Goal: Task Accomplishment & Management: Use online tool/utility

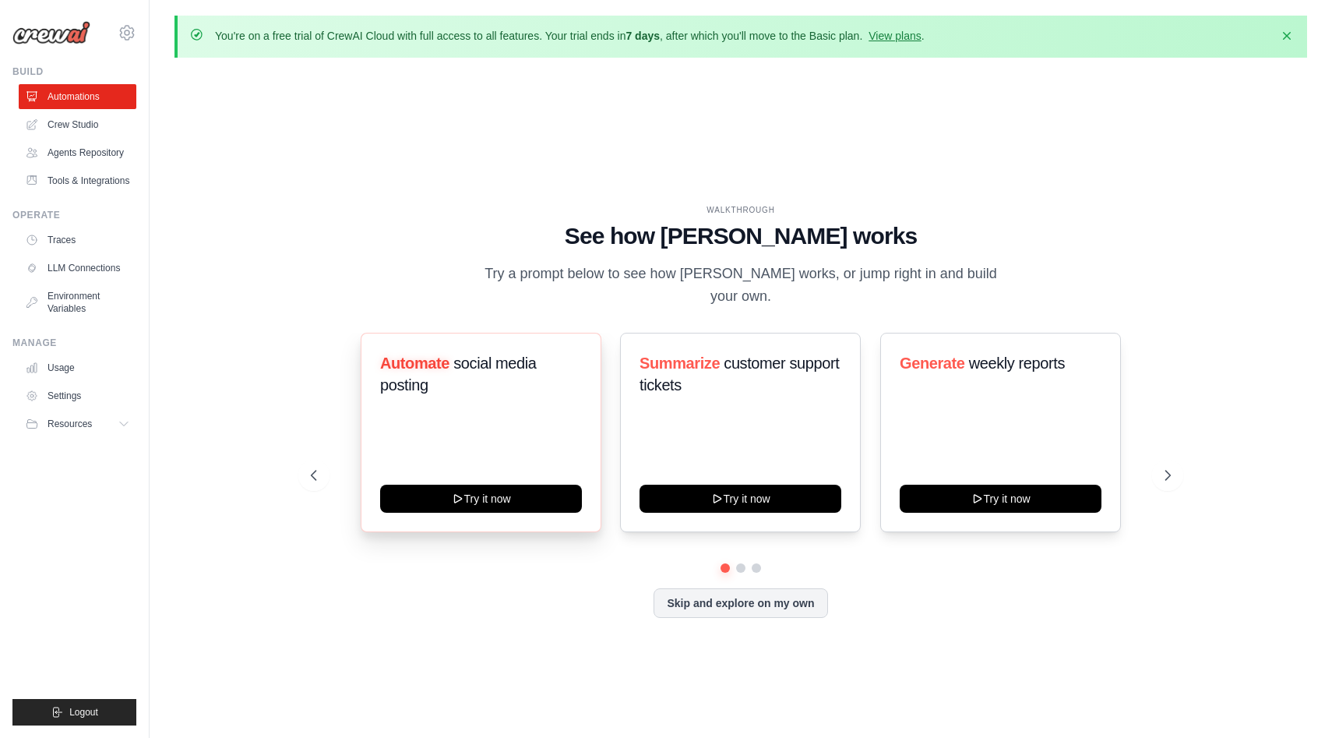
click at [467, 386] on h3 "Automate social media posting" at bounding box center [481, 374] width 202 height 44
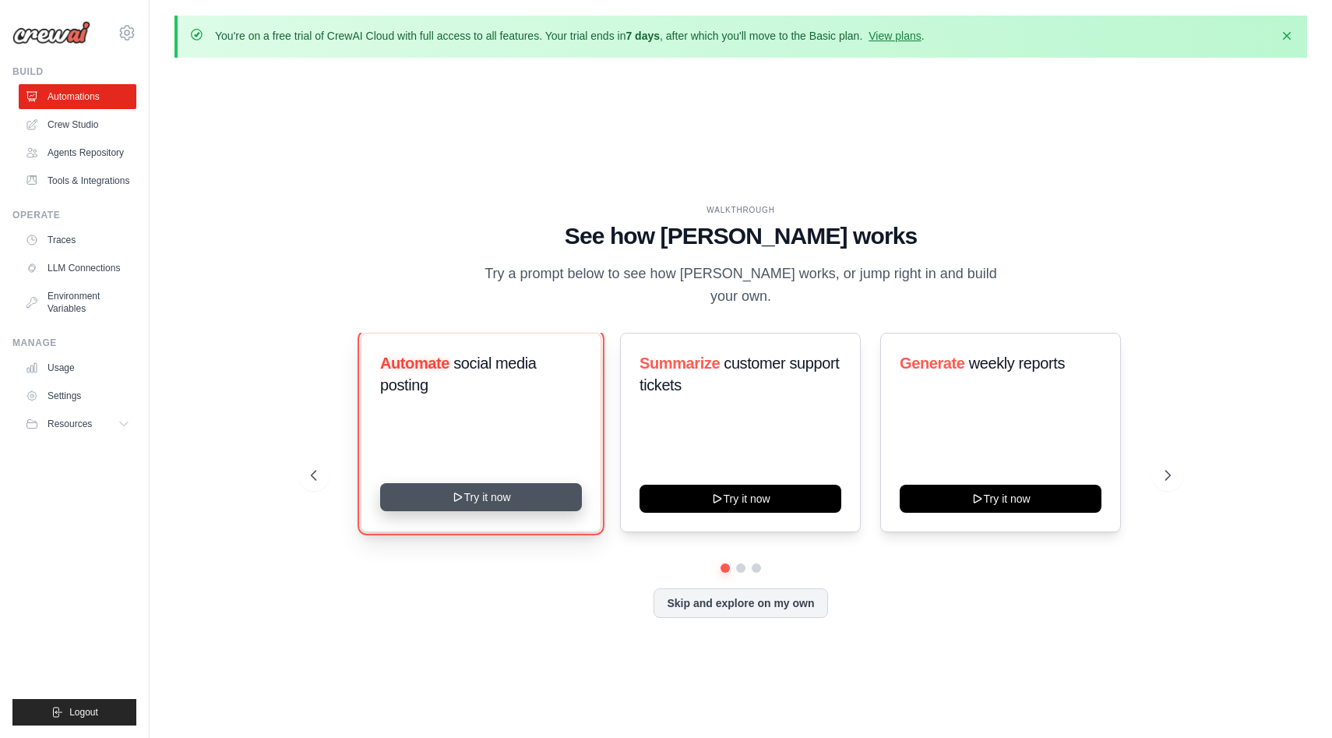
click at [470, 500] on button "Try it now" at bounding box center [481, 497] width 202 height 28
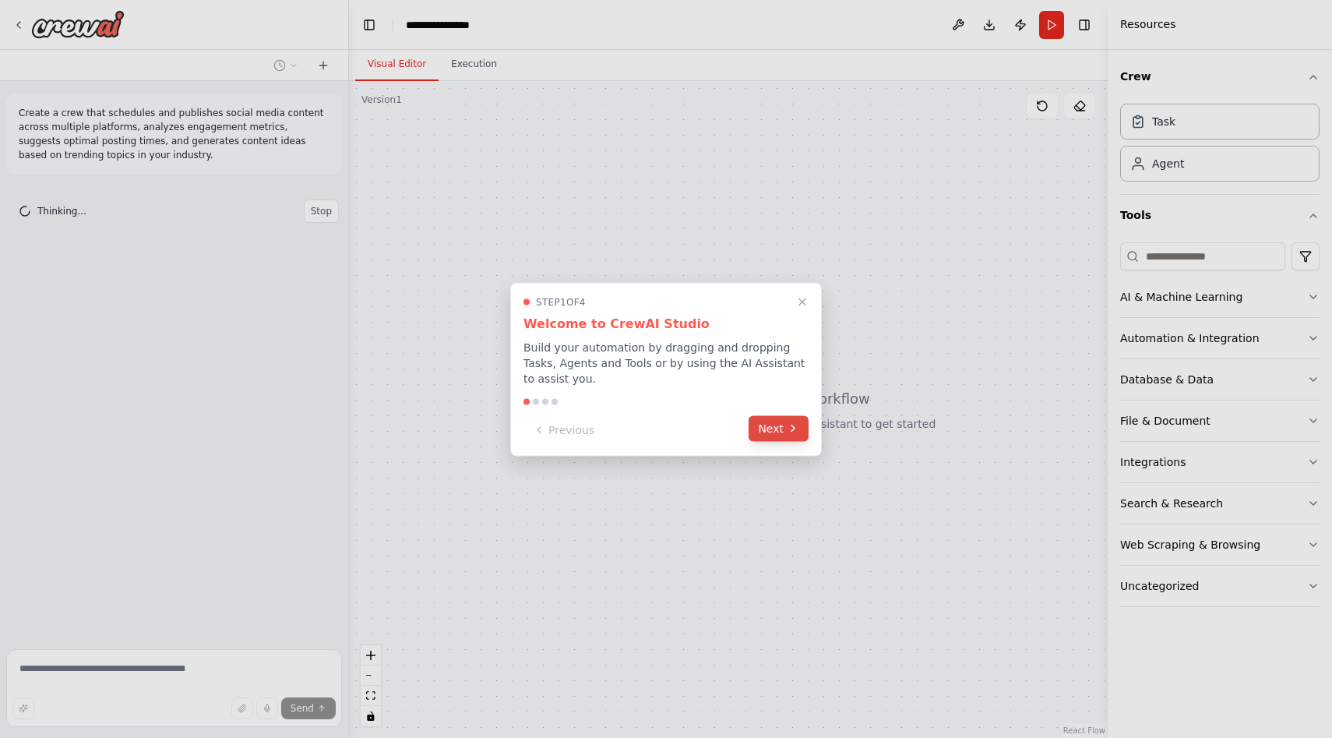
click at [784, 428] on button "Next" at bounding box center [779, 428] width 60 height 26
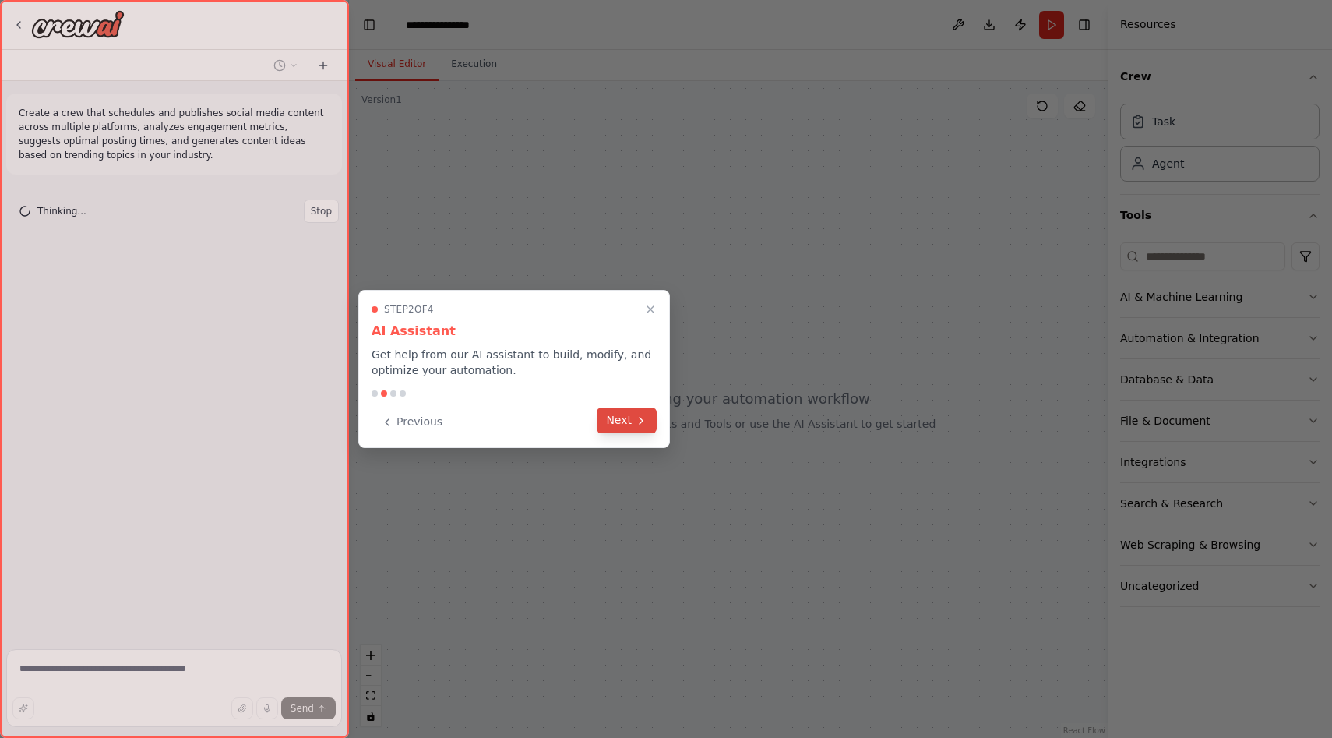
click at [624, 414] on button "Next" at bounding box center [627, 420] width 60 height 26
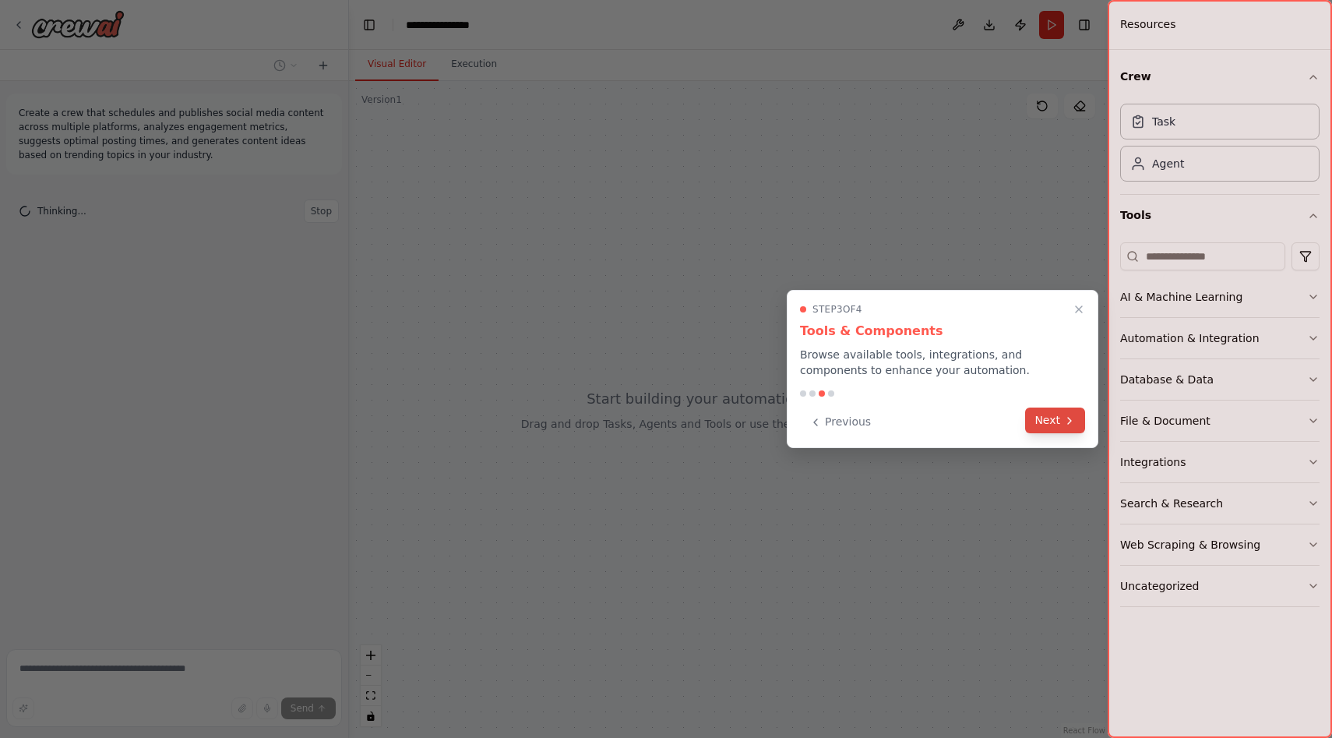
click at [1054, 415] on button "Next" at bounding box center [1055, 420] width 60 height 26
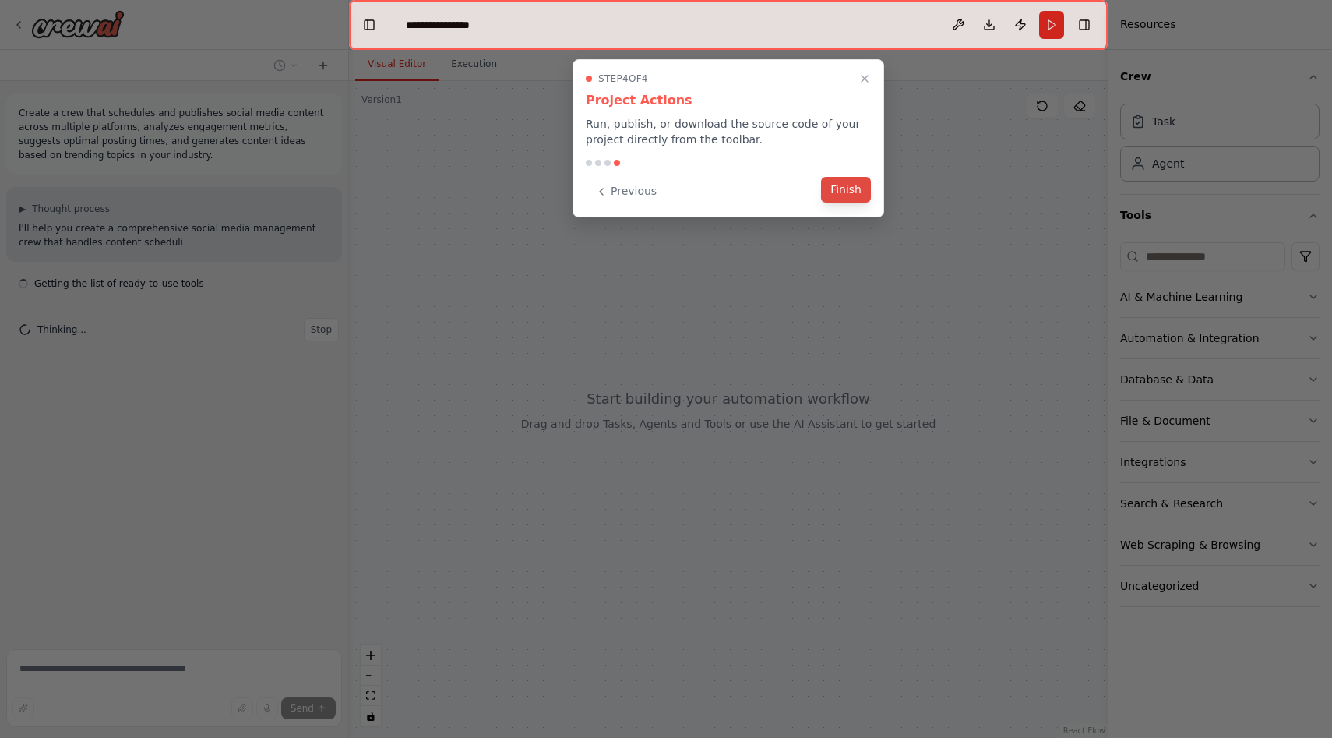
click at [858, 182] on button "Finish" at bounding box center [846, 190] width 50 height 26
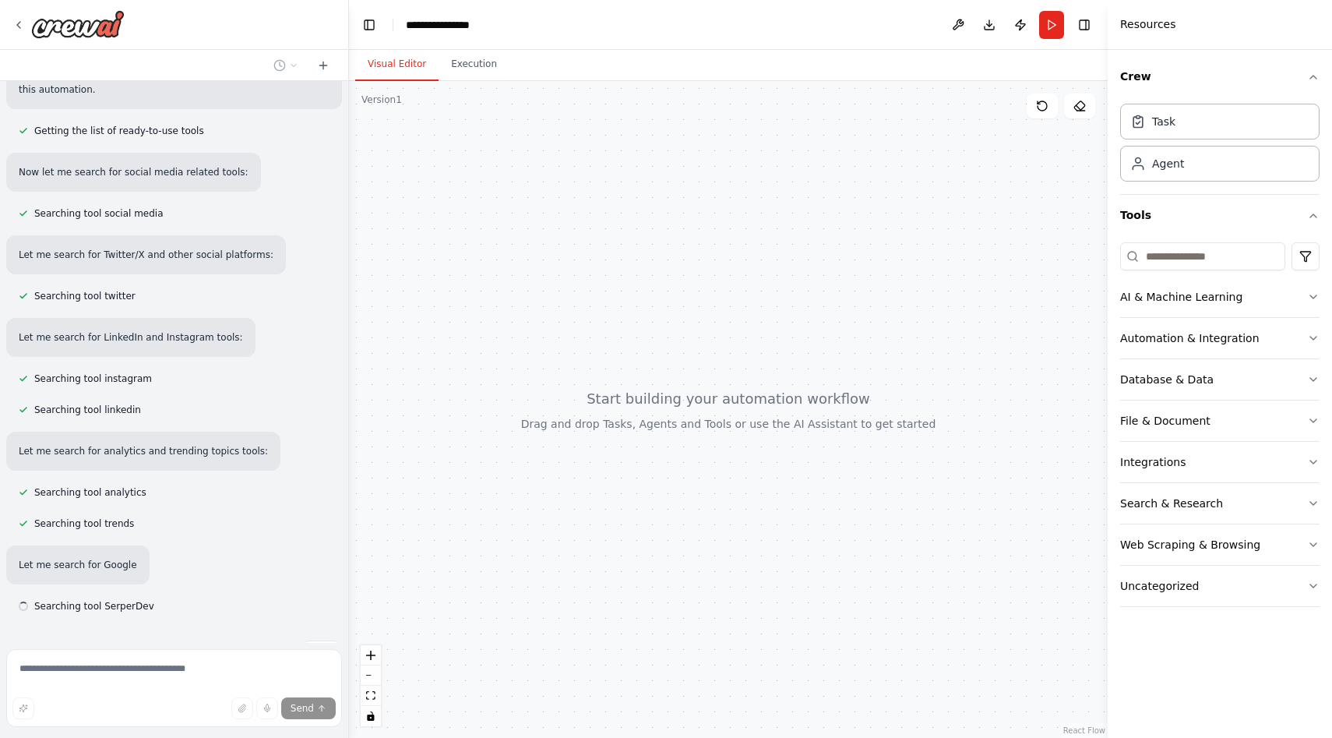
scroll to position [226, 0]
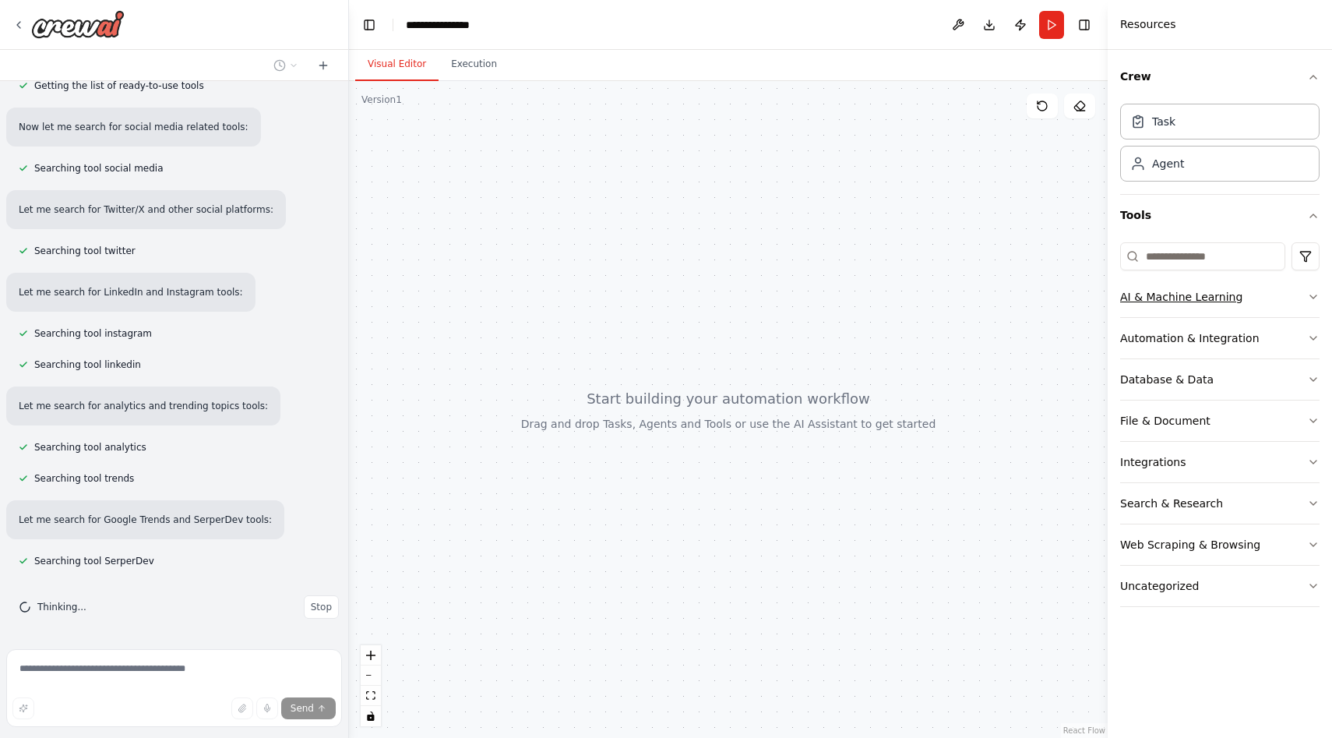
click at [1232, 305] on button "AI & Machine Learning" at bounding box center [1219, 297] width 199 height 41
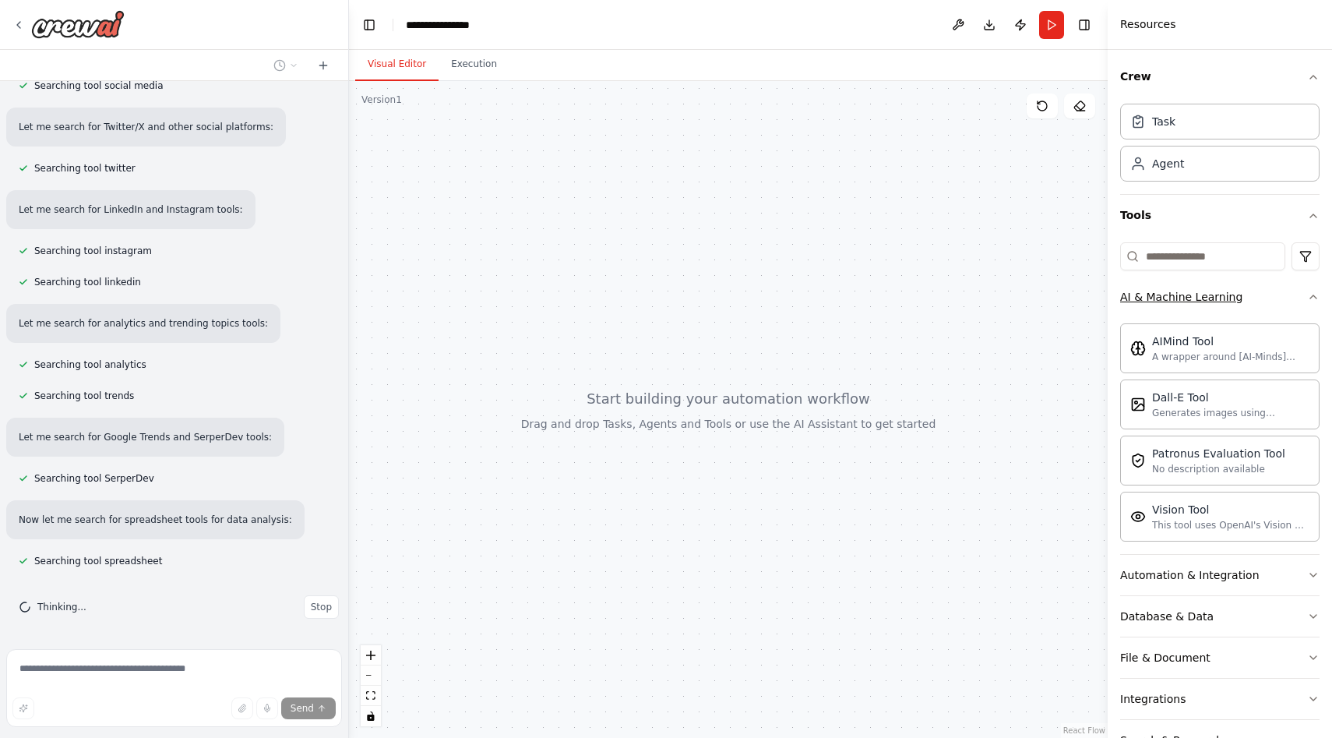
scroll to position [391, 0]
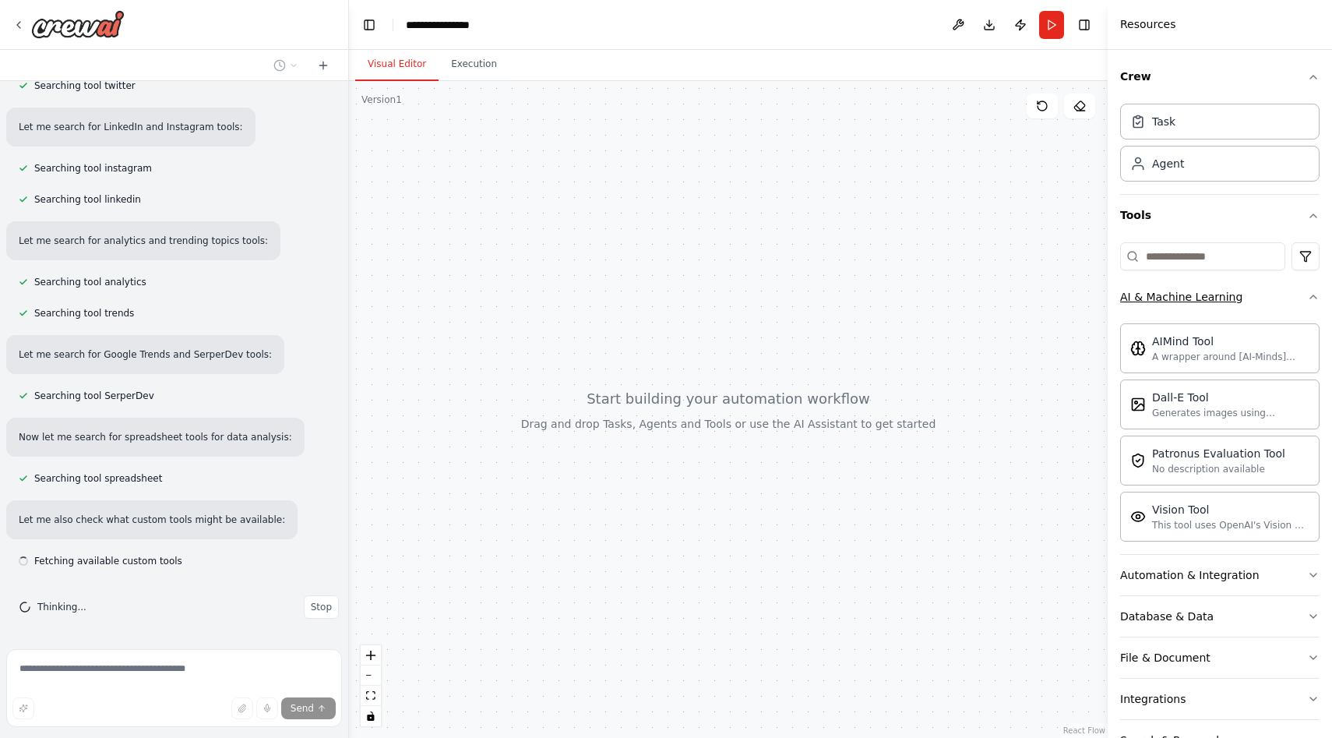
click at [1233, 305] on button "AI & Machine Learning" at bounding box center [1219, 297] width 199 height 41
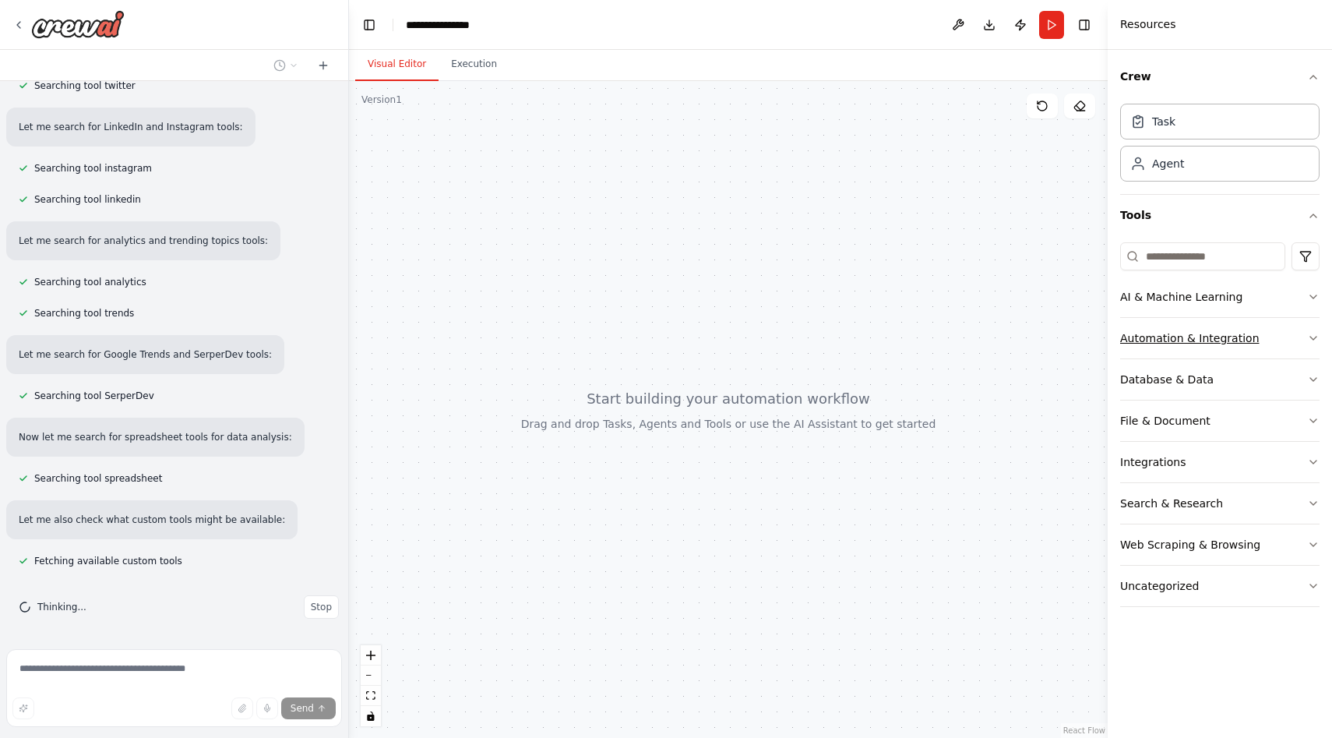
click at [1222, 332] on div "Automation & Integration" at bounding box center [1189, 338] width 139 height 16
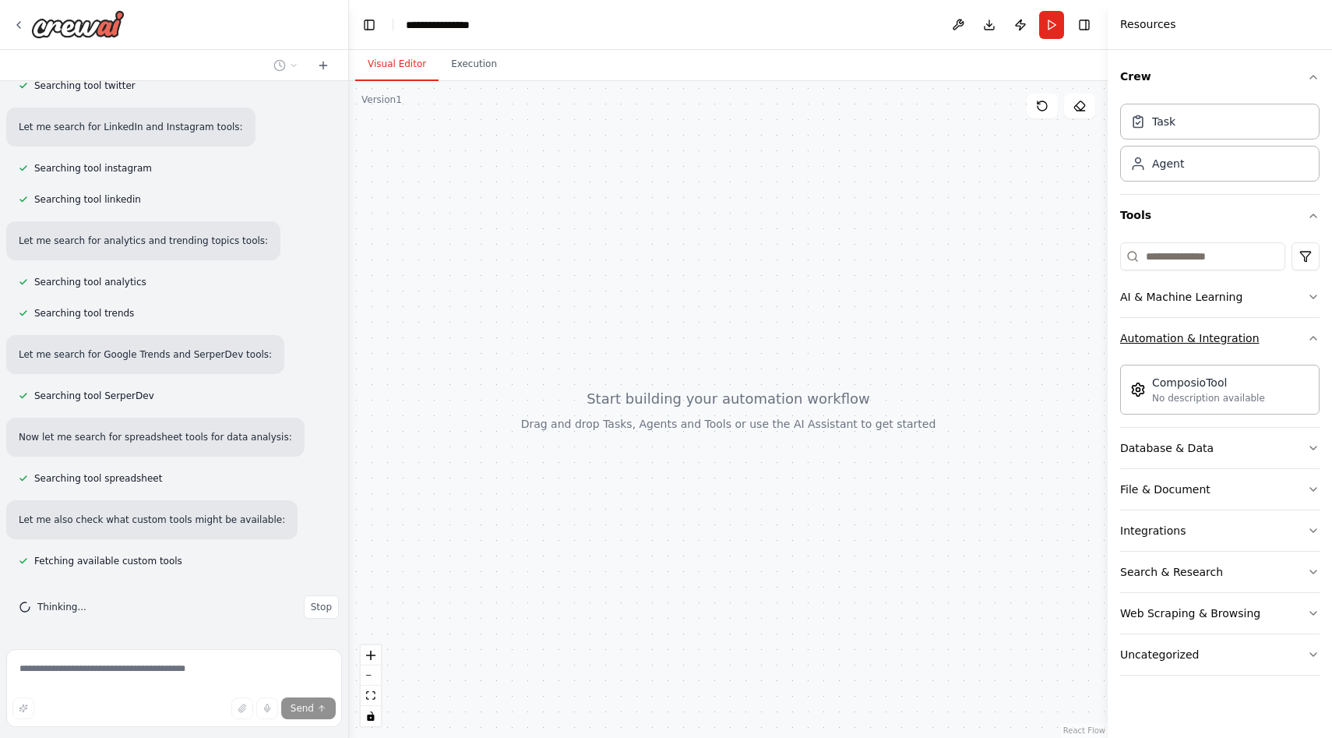
click at [1222, 332] on div "Automation & Integration" at bounding box center [1189, 338] width 139 height 16
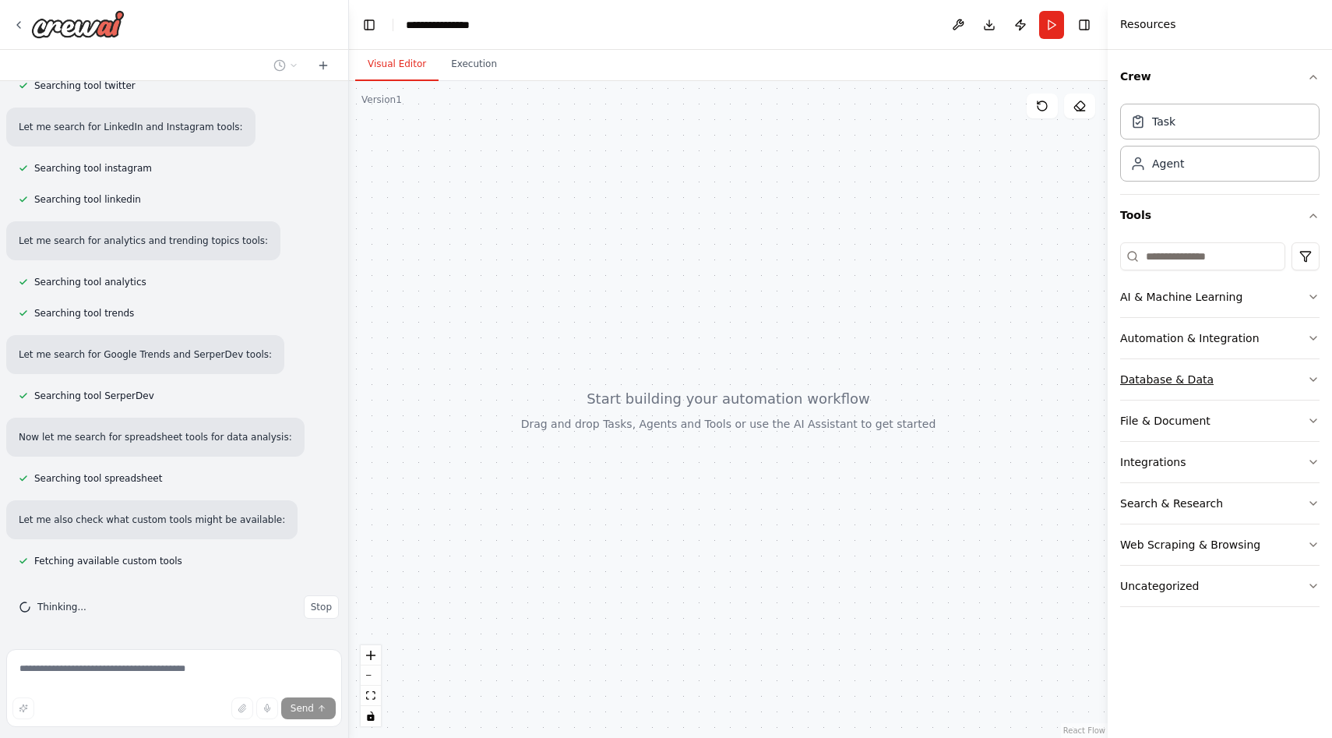
click at [1211, 369] on button "Database & Data" at bounding box center [1219, 379] width 199 height 41
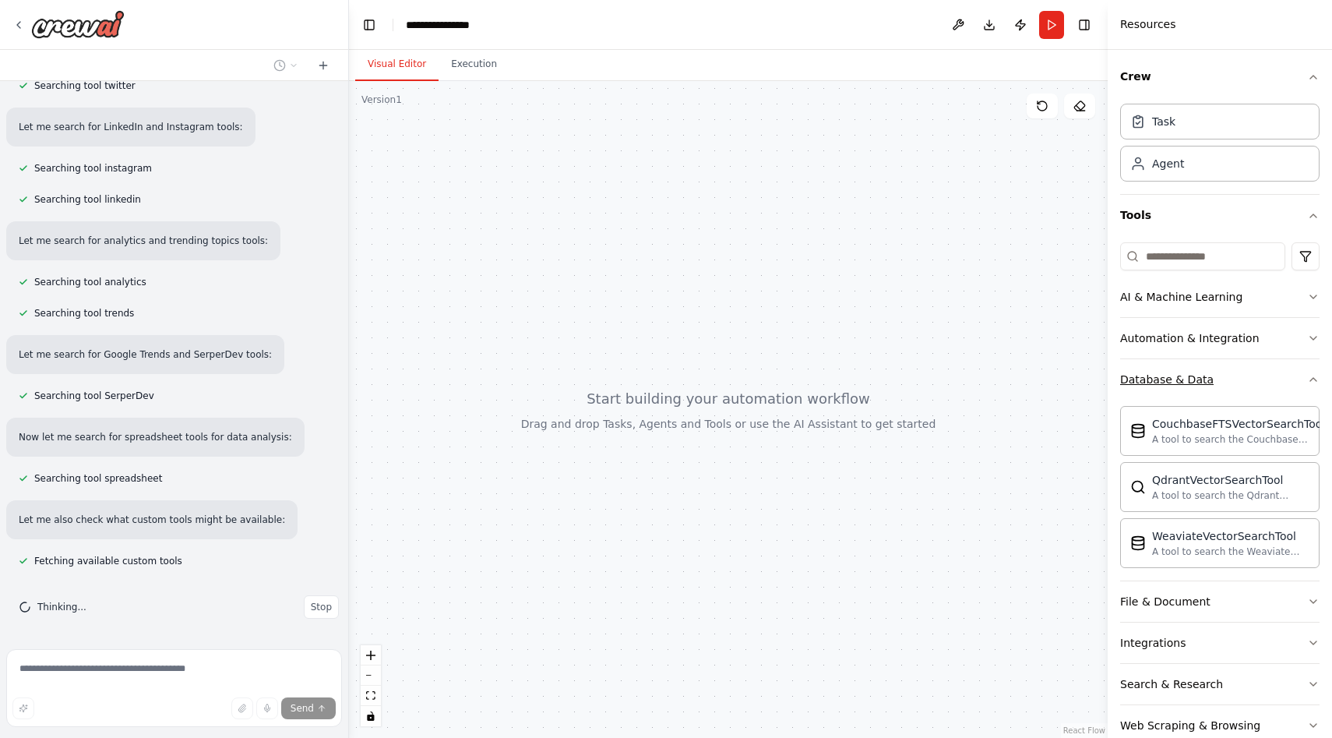
scroll to position [486, 0]
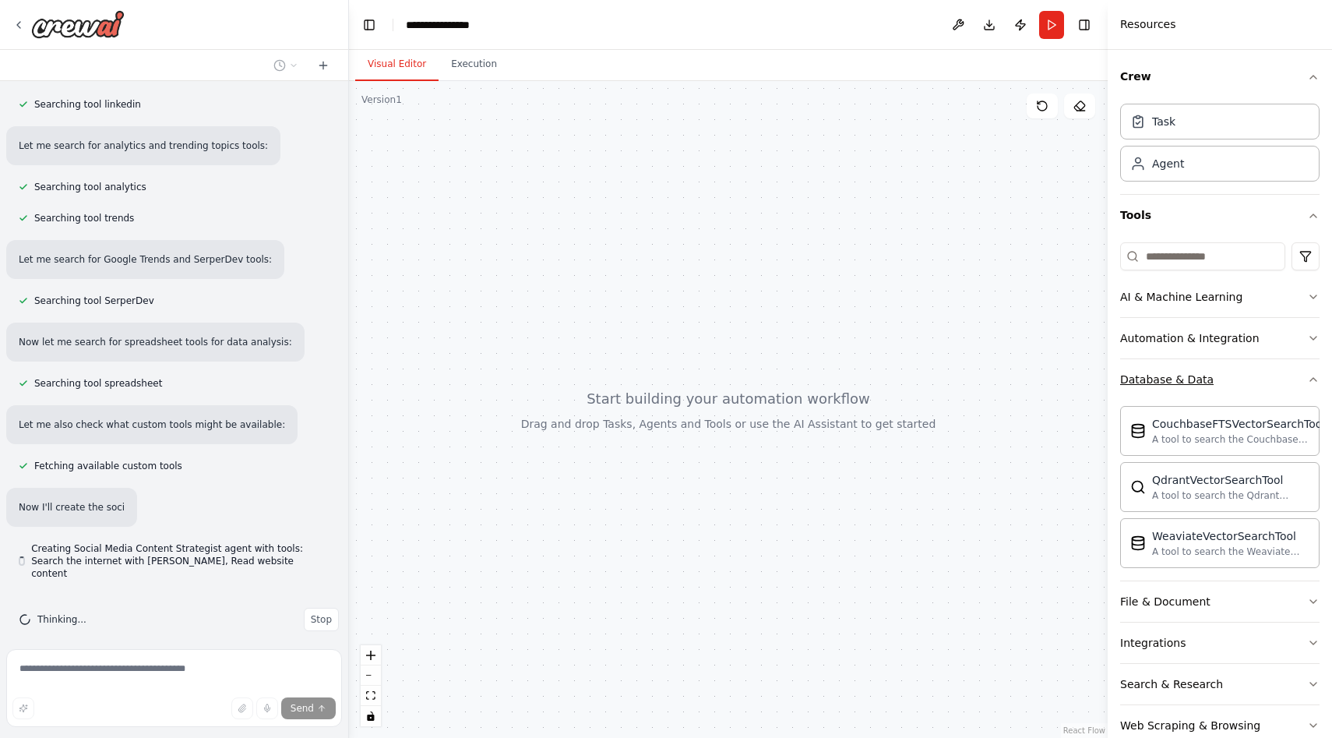
click at [1211, 368] on button "Database & Data" at bounding box center [1219, 379] width 199 height 41
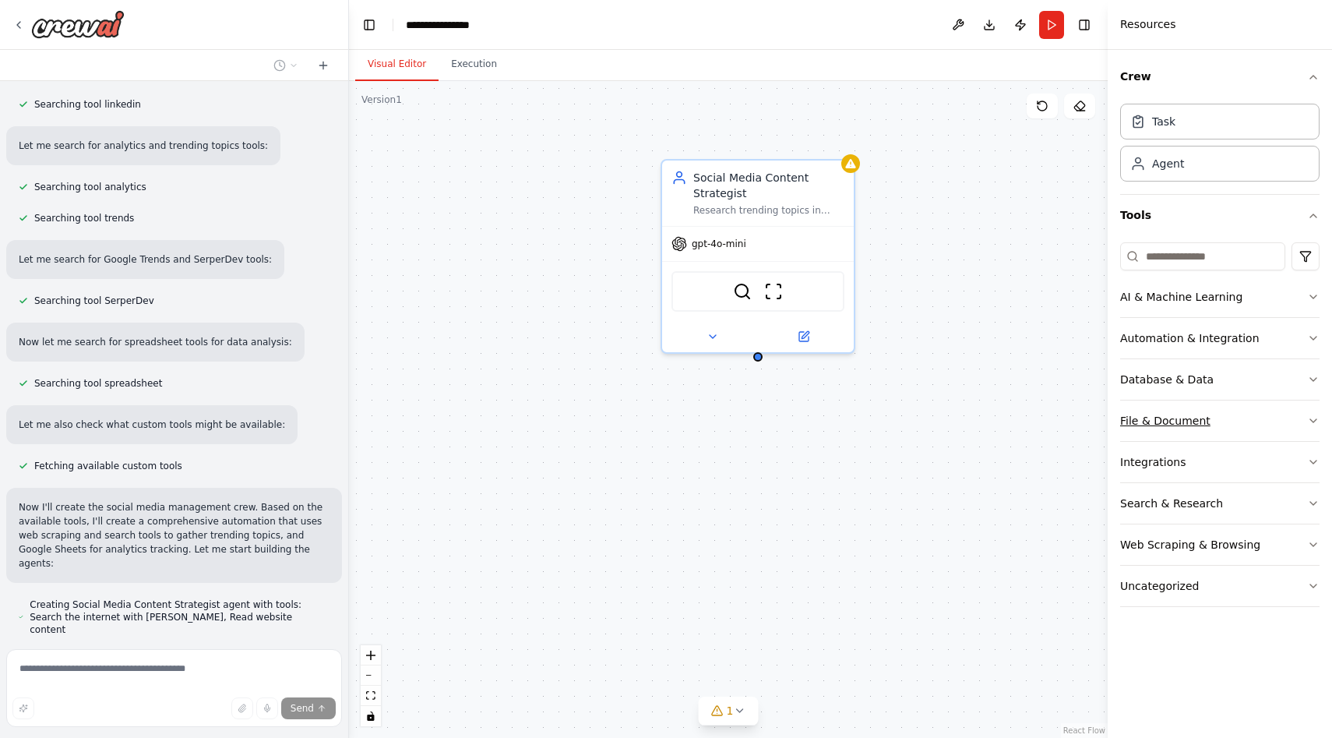
scroll to position [528, 0]
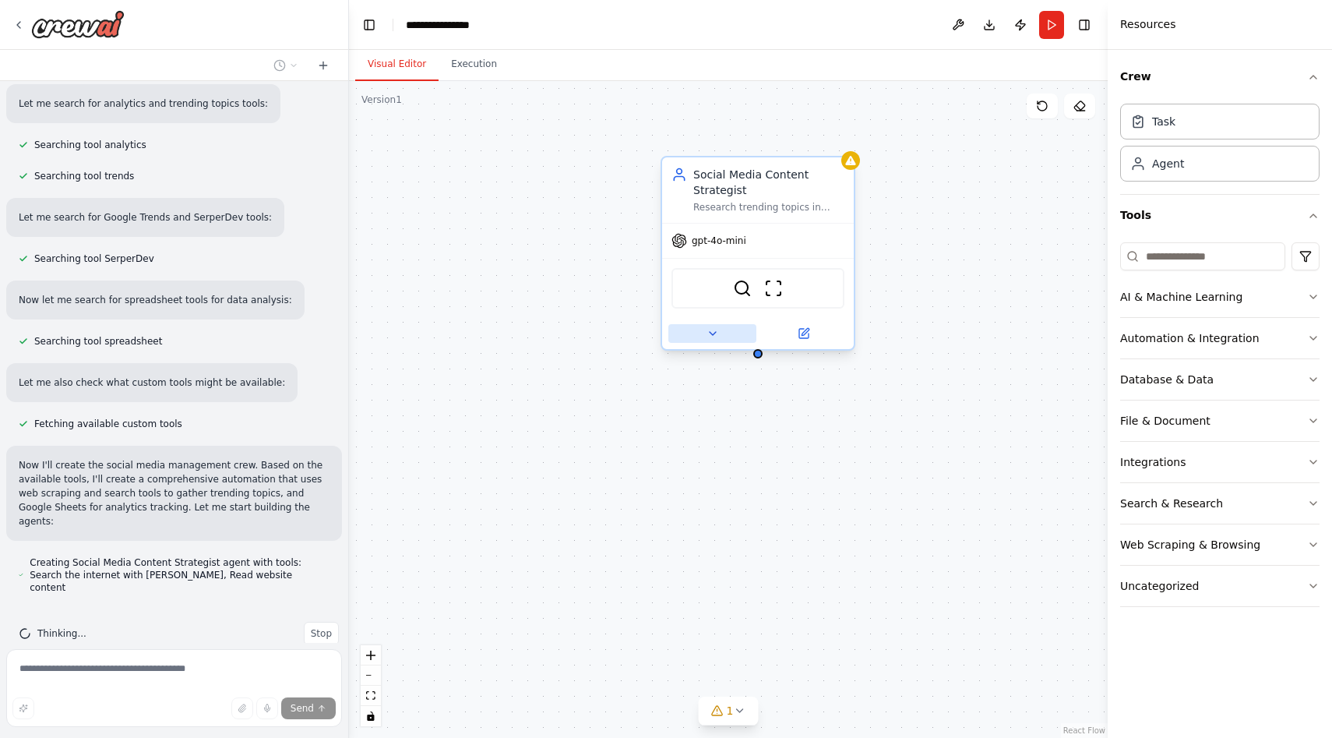
click at [713, 341] on button at bounding box center [712, 333] width 88 height 19
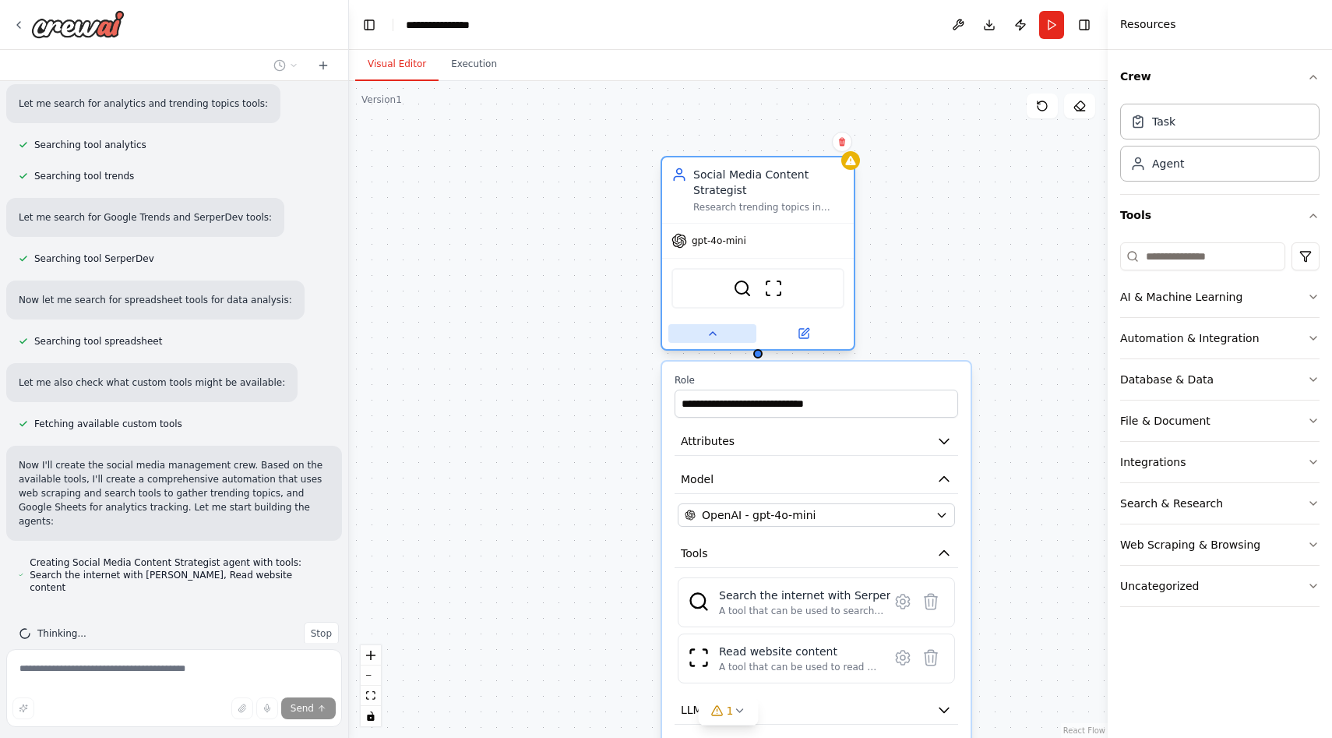
click at [713, 340] on button at bounding box center [712, 333] width 88 height 19
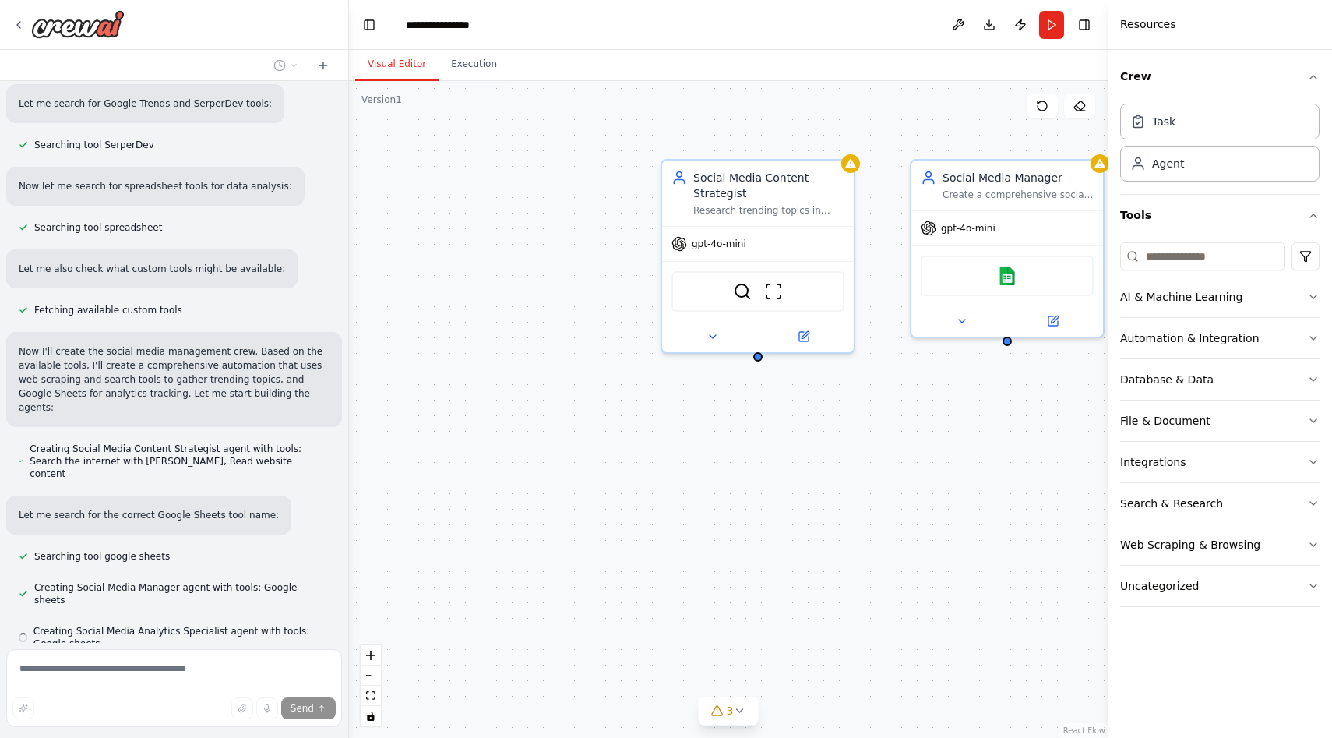
scroll to position [685, 0]
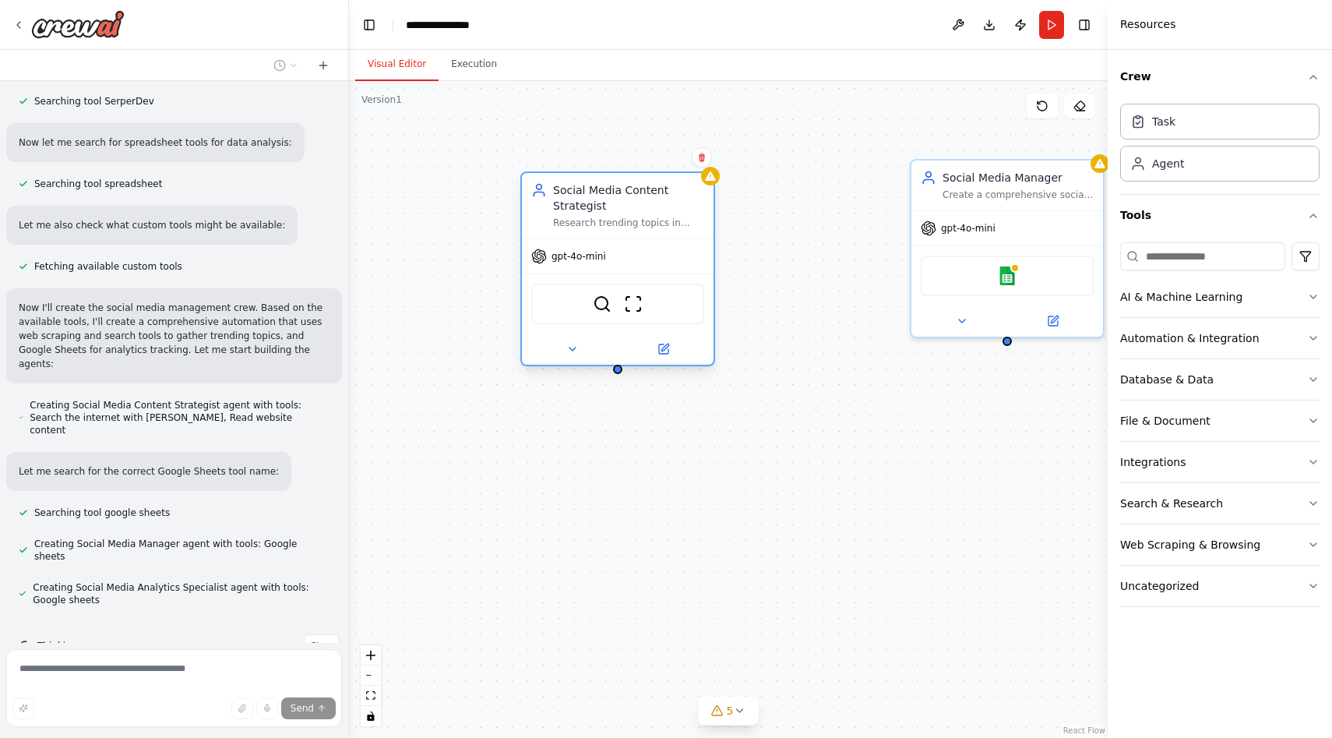
drag, startPoint x: 740, startPoint y: 205, endPoint x: 604, endPoint y: 222, distance: 137.4
click at [604, 222] on div "Research trending topics in {industry}, analyze competitor content, and generat…" at bounding box center [628, 223] width 151 height 12
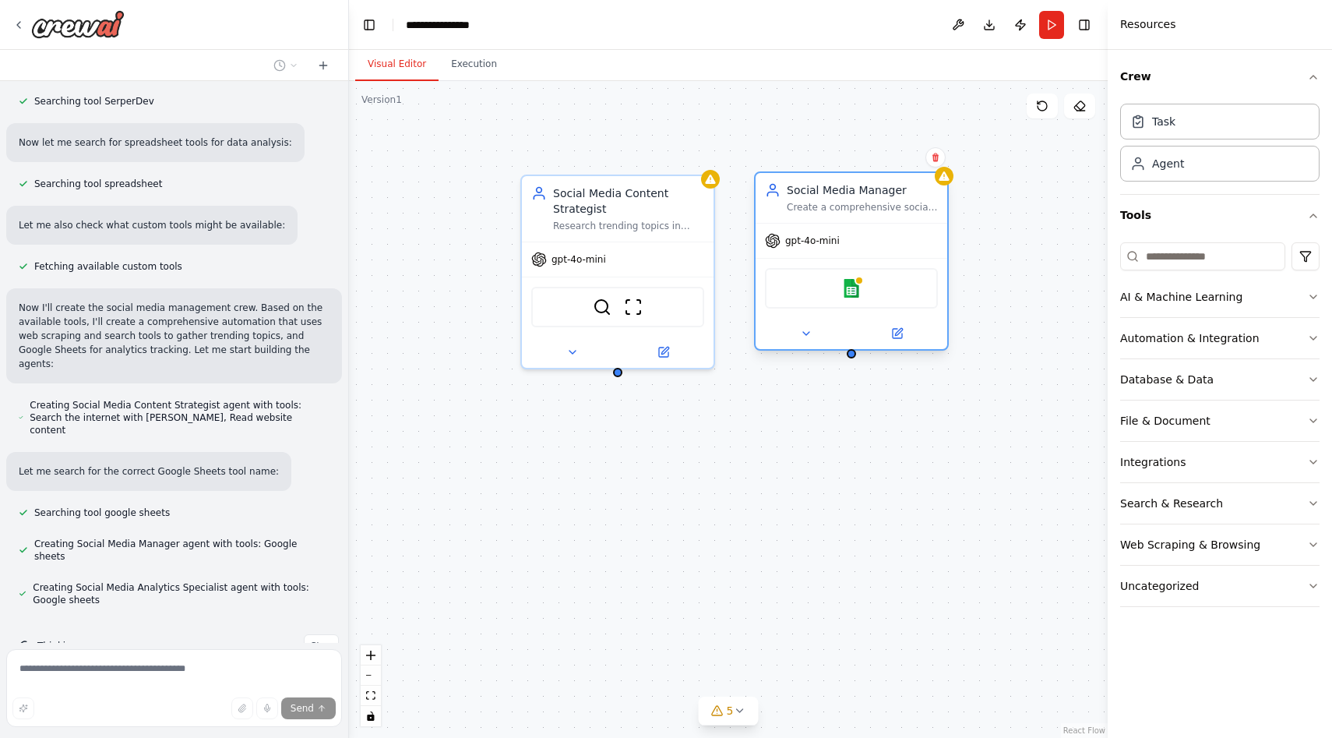
drag, startPoint x: 1014, startPoint y: 237, endPoint x: 854, endPoint y: 258, distance: 161.8
click at [854, 258] on div "gpt-4o-mini Google sheets" at bounding box center [852, 286] width 192 height 126
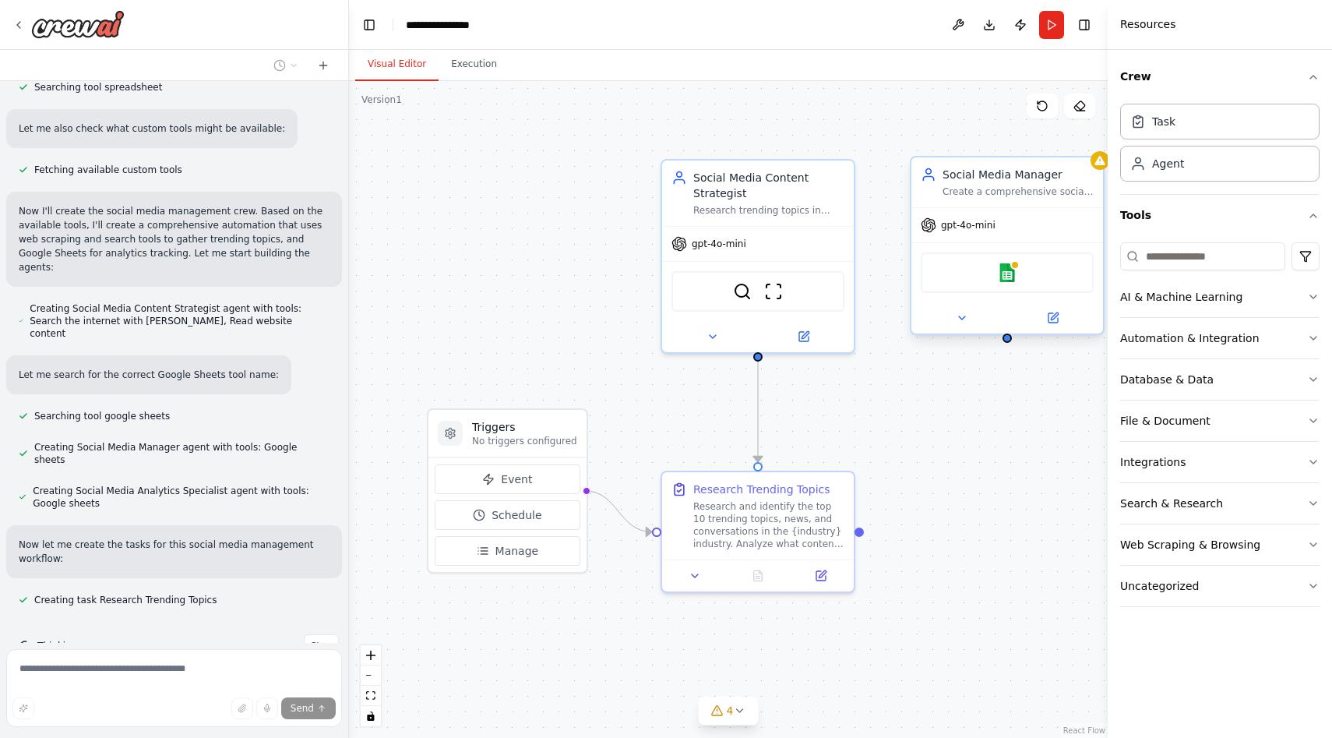
scroll to position [813, 0]
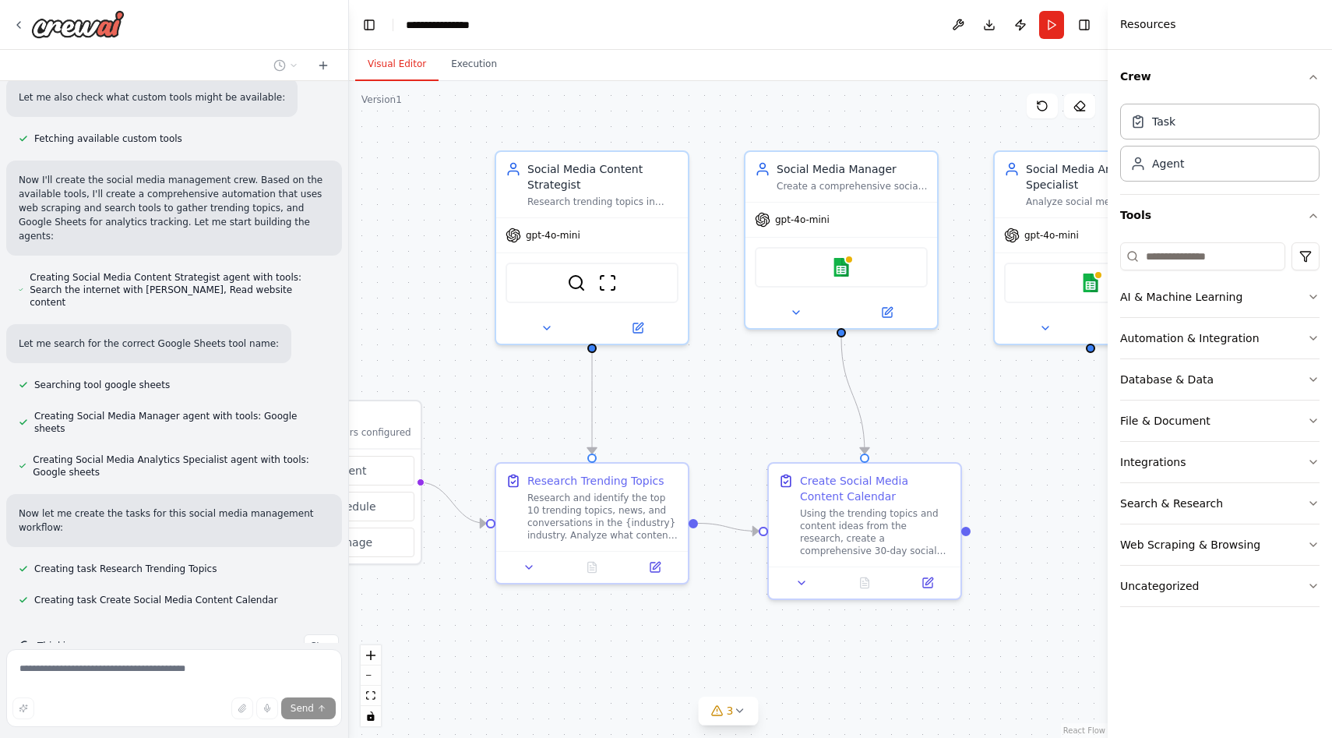
drag, startPoint x: 1010, startPoint y: 411, endPoint x: 844, endPoint y: 402, distance: 166.1
click at [844, 402] on div ".deletable-edge-delete-btn { width: 20px; height: 20px; border: 0px solid #ffff…" at bounding box center [728, 409] width 759 height 657
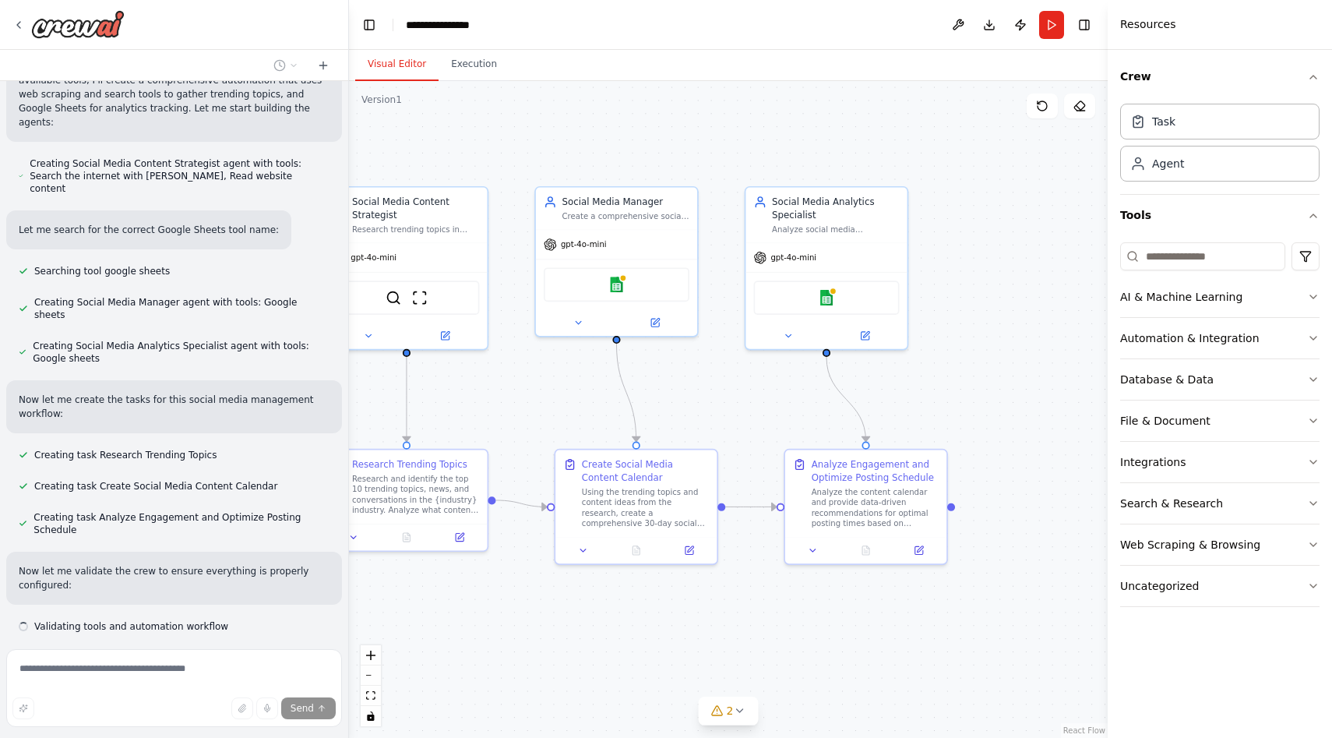
scroll to position [941, 0]
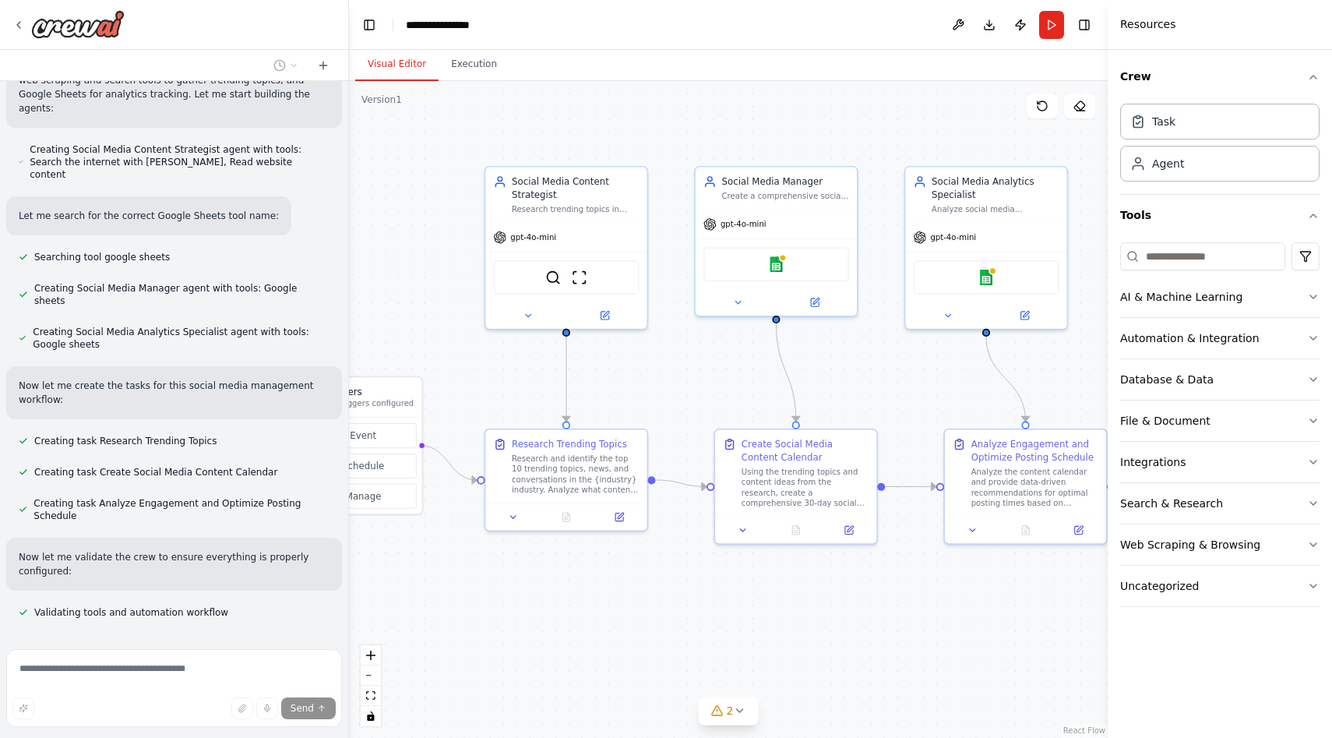
drag, startPoint x: 816, startPoint y: 157, endPoint x: 749, endPoint y: 133, distance: 70.5
click at [749, 133] on div ".deletable-edge-delete-btn { width: 20px; height: 20px; border: 0px solid #ffff…" at bounding box center [728, 409] width 759 height 657
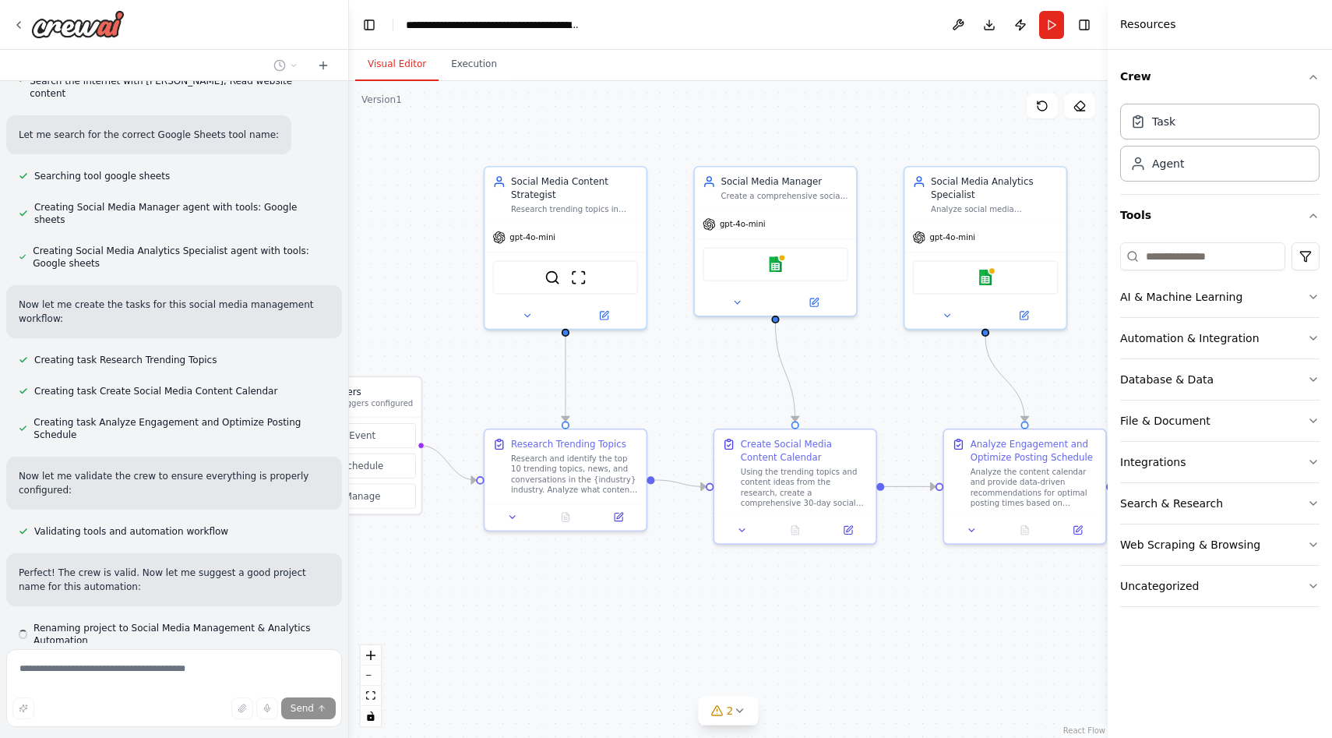
scroll to position [1050, 0]
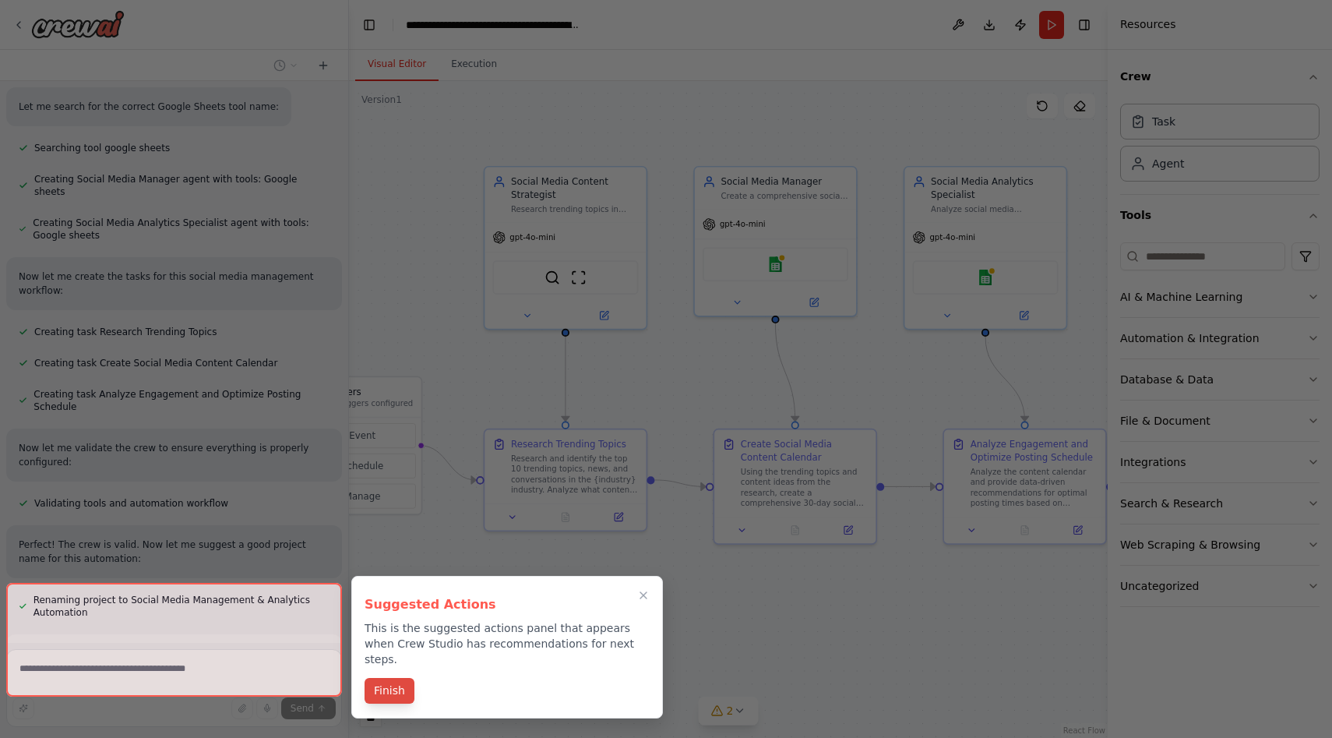
click at [396, 679] on button "Finish" at bounding box center [390, 691] width 50 height 26
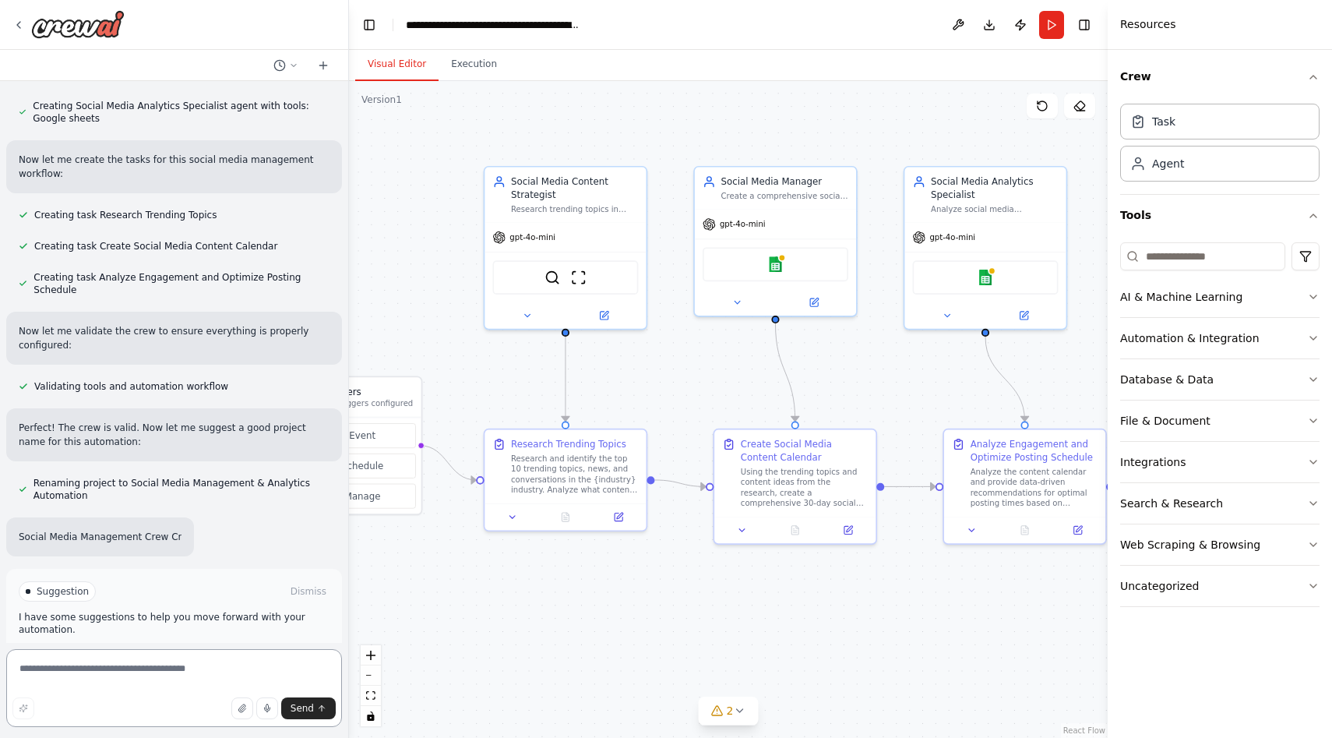
scroll to position [1176, 0]
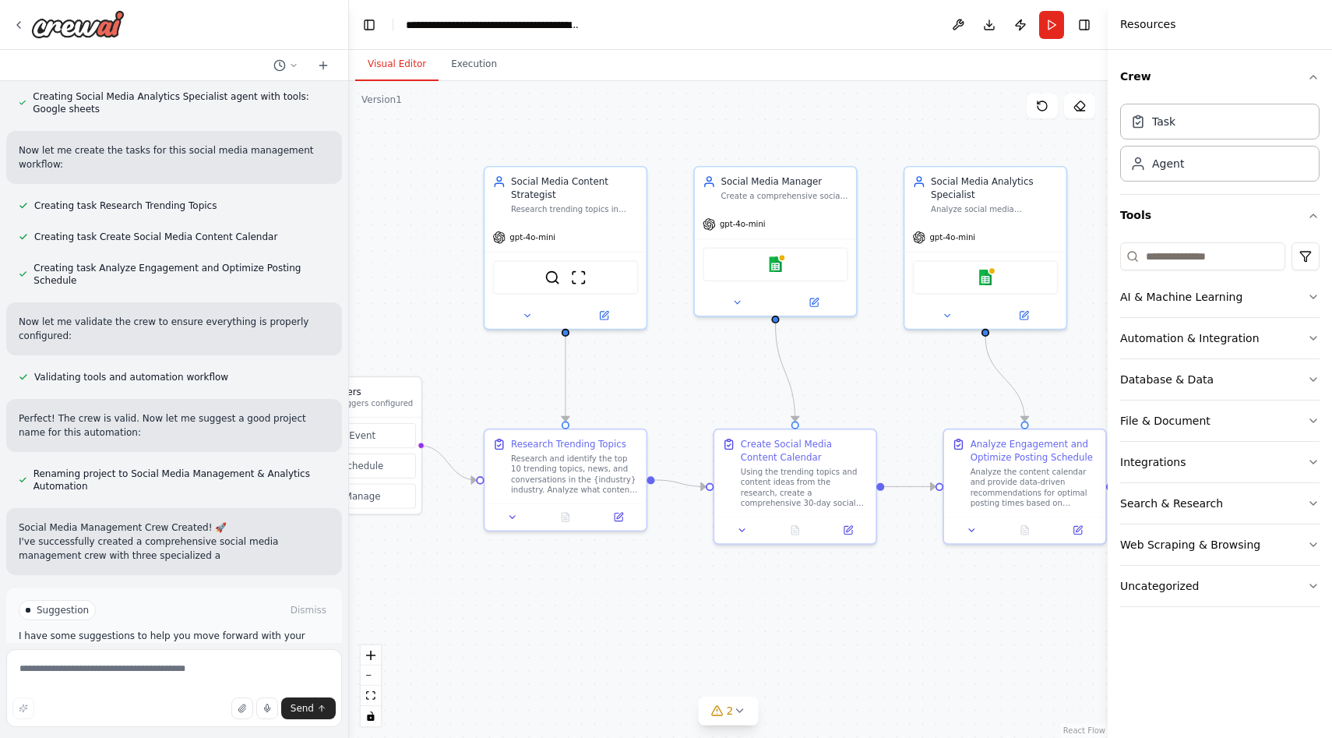
click at [189, 608] on div "Suggestion Dismiss I have some suggestions to help you move forward with your a…" at bounding box center [174, 644] width 311 height 89
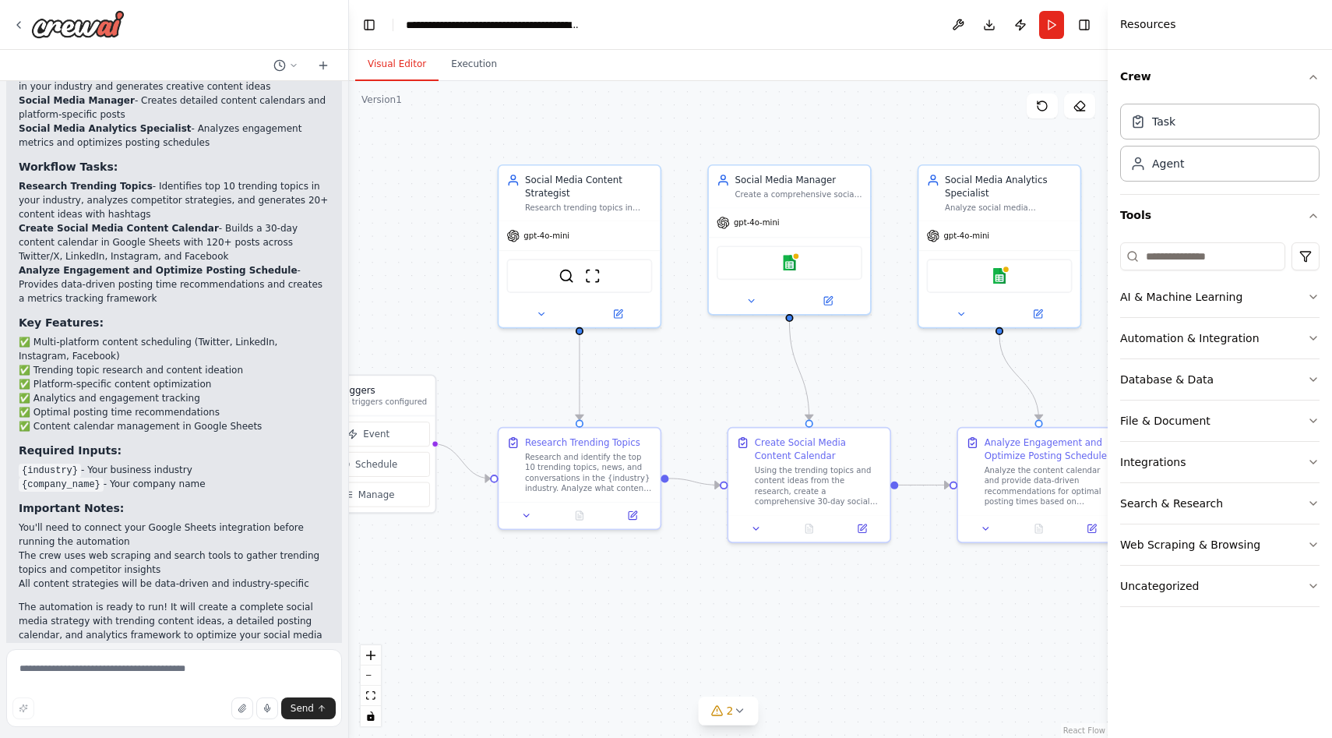
scroll to position [1801, 0]
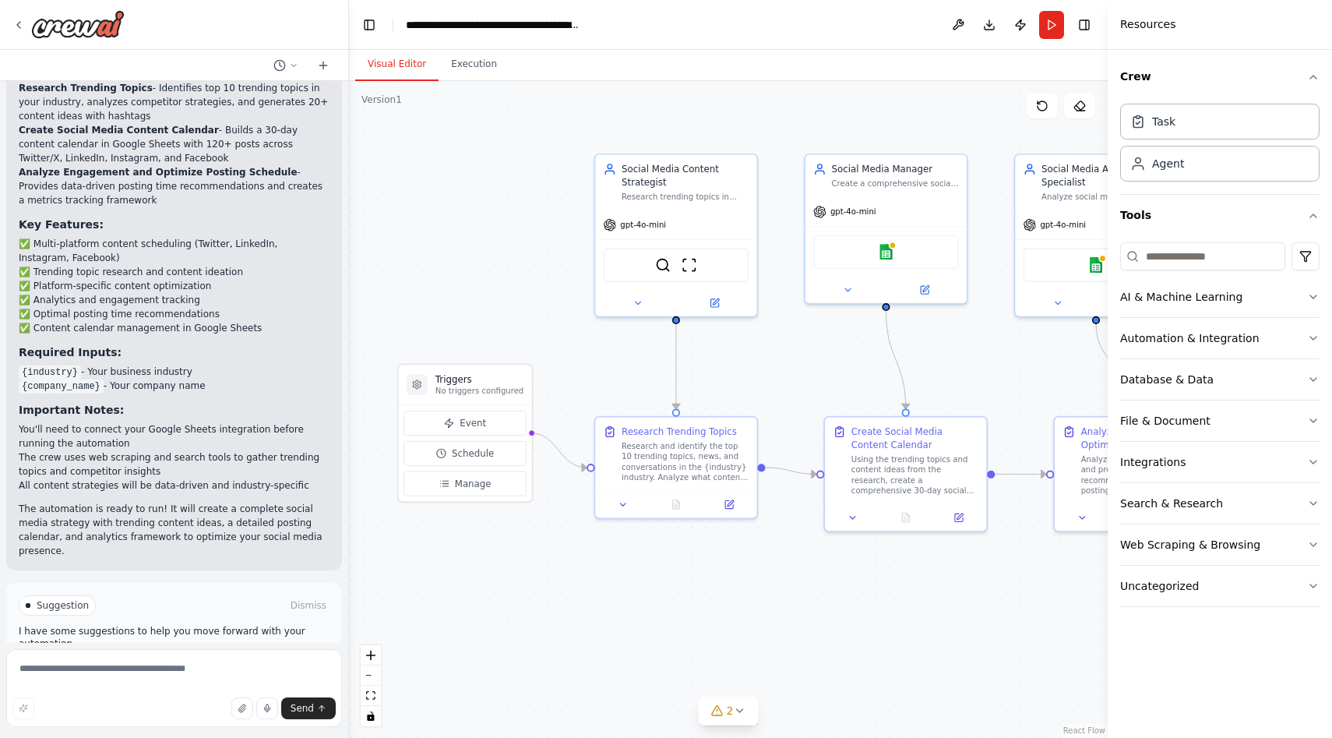
drag, startPoint x: 401, startPoint y: 540, endPoint x: 512, endPoint y: 527, distance: 111.3
click at [512, 527] on div ".deletable-edge-delete-btn { width: 20px; height: 20px; border: 0px solid #ffff…" at bounding box center [728, 409] width 759 height 657
click at [474, 414] on button "Event" at bounding box center [465, 423] width 122 height 25
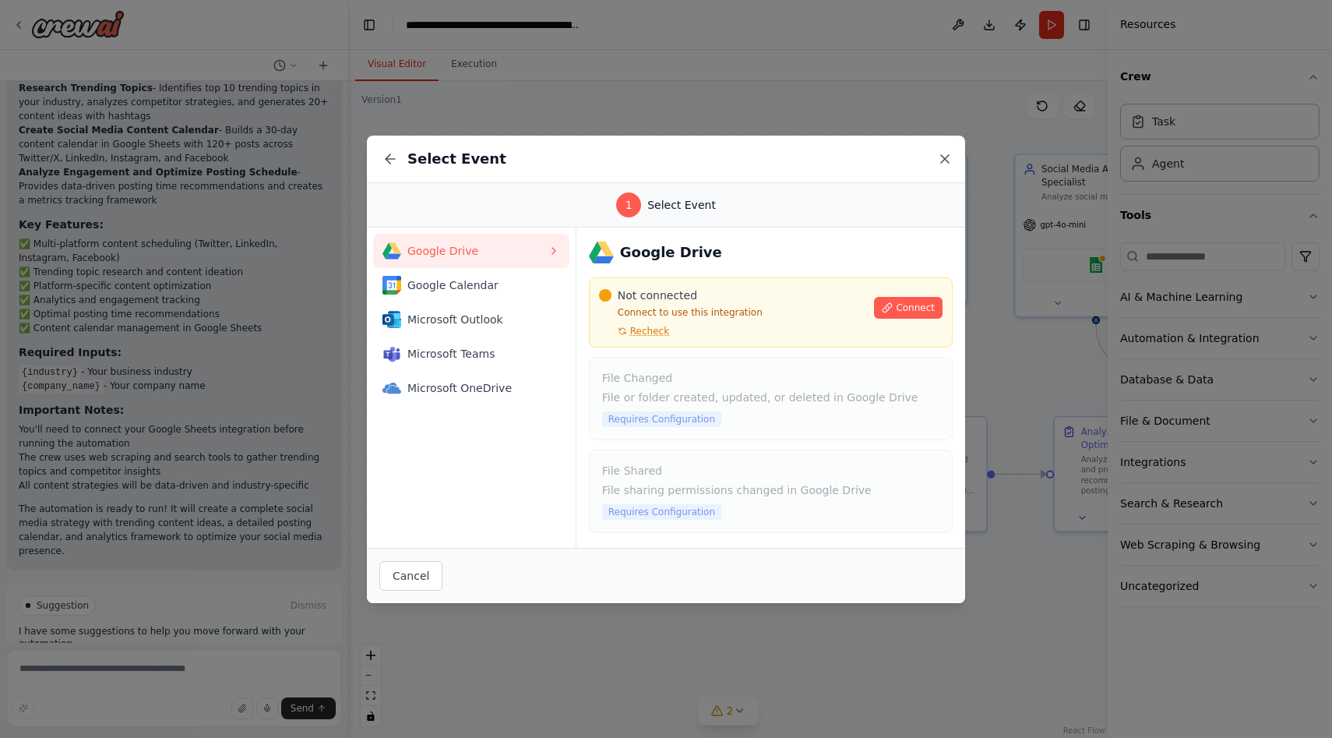
click at [951, 158] on icon at bounding box center [945, 159] width 16 height 16
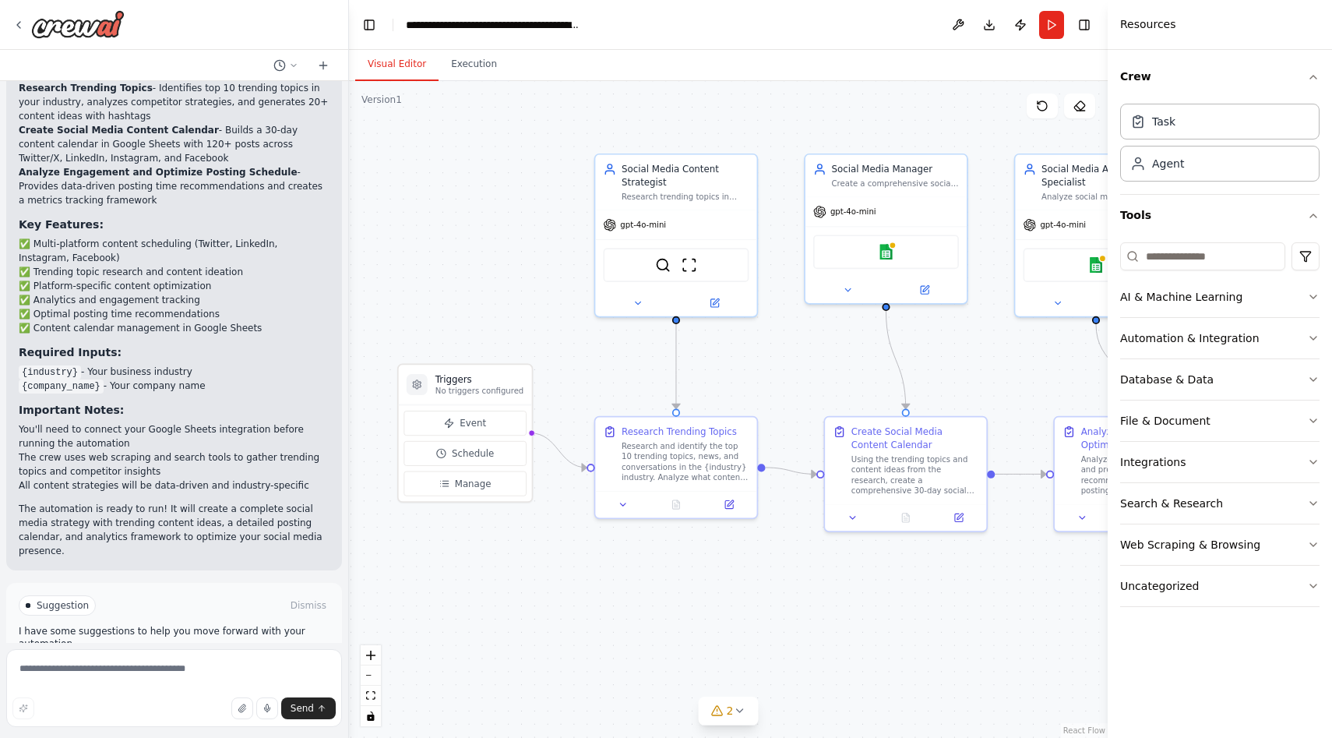
click at [213, 665] on span "Run Automation" at bounding box center [181, 671] width 76 height 12
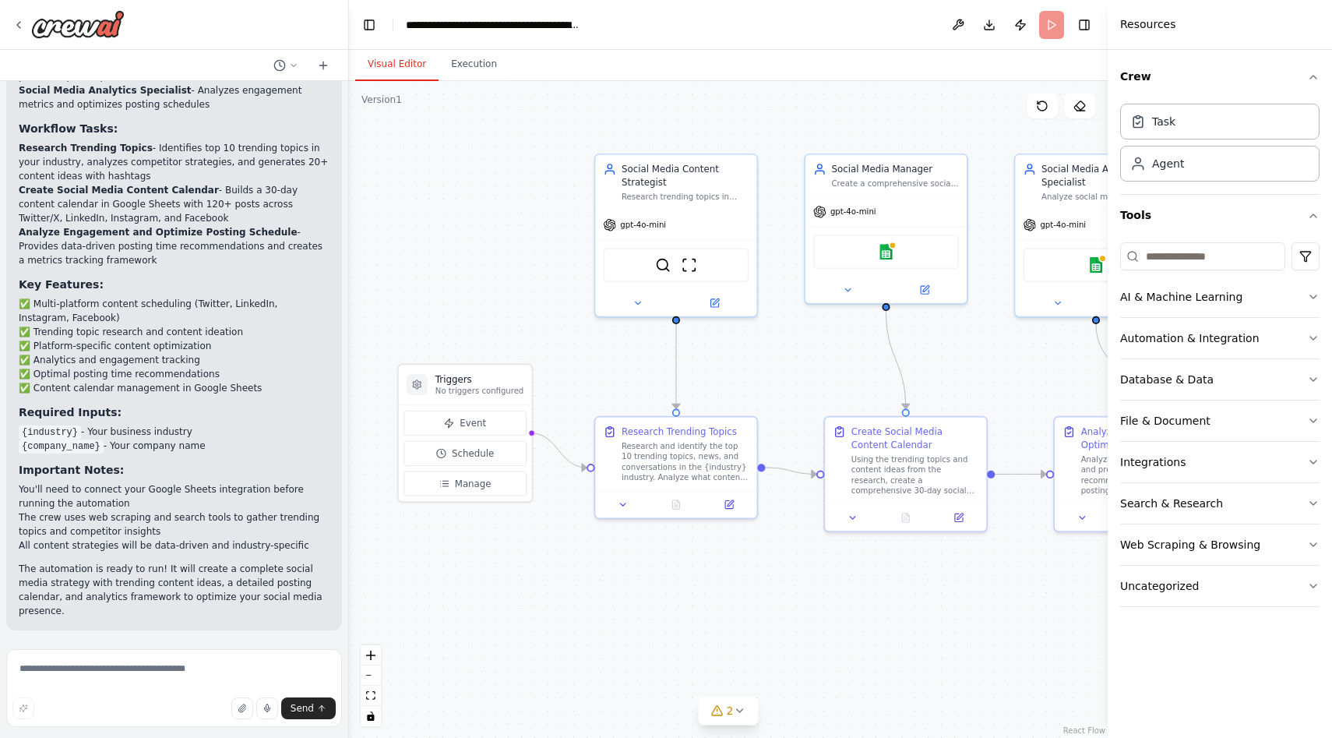
scroll to position [1675, 0]
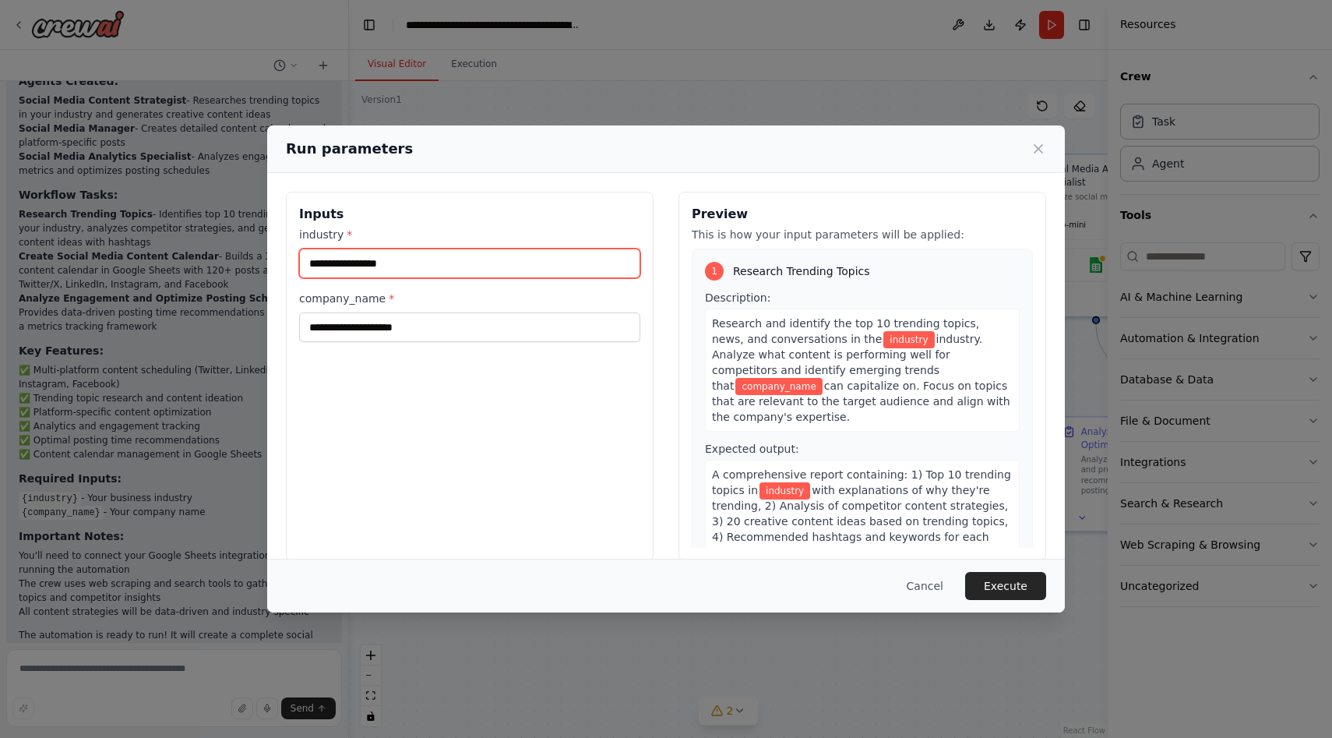
click at [382, 263] on input "industry *" at bounding box center [469, 263] width 341 height 30
type input "*********"
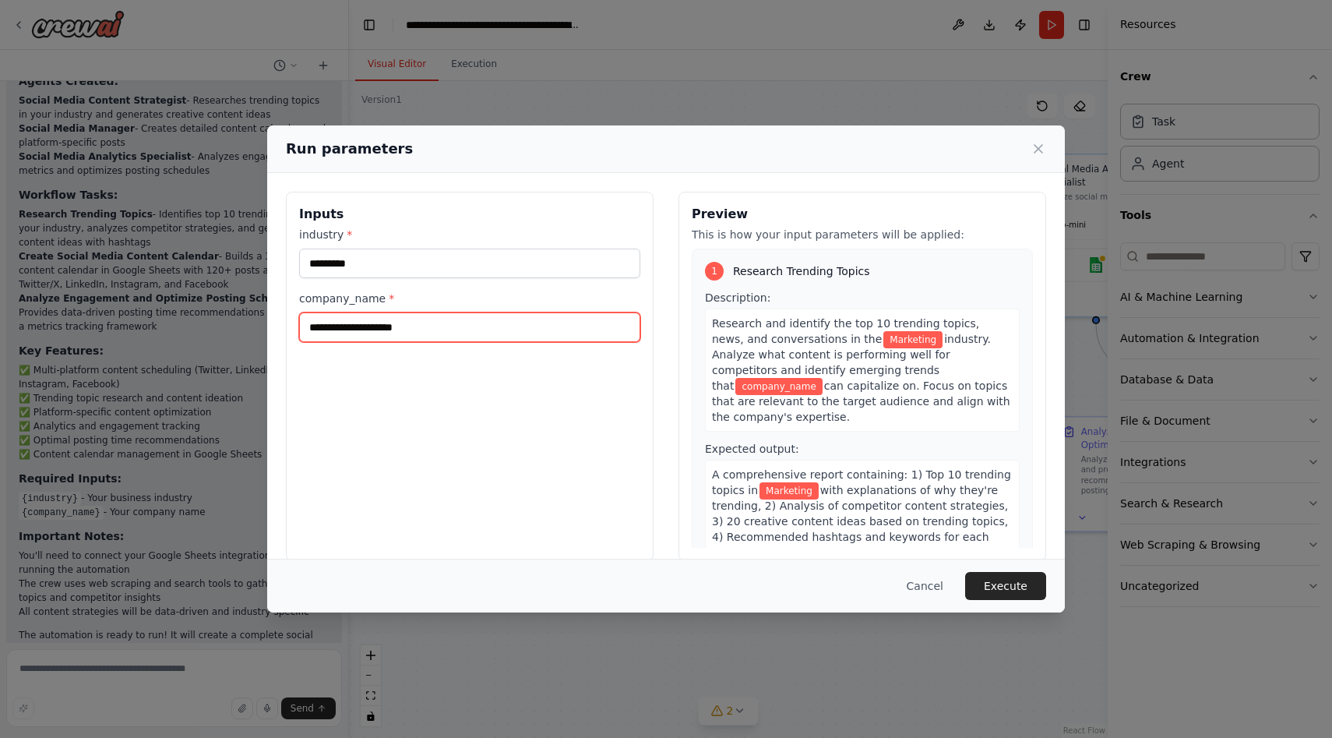
click at [364, 329] on input "company_name *" at bounding box center [469, 327] width 341 height 30
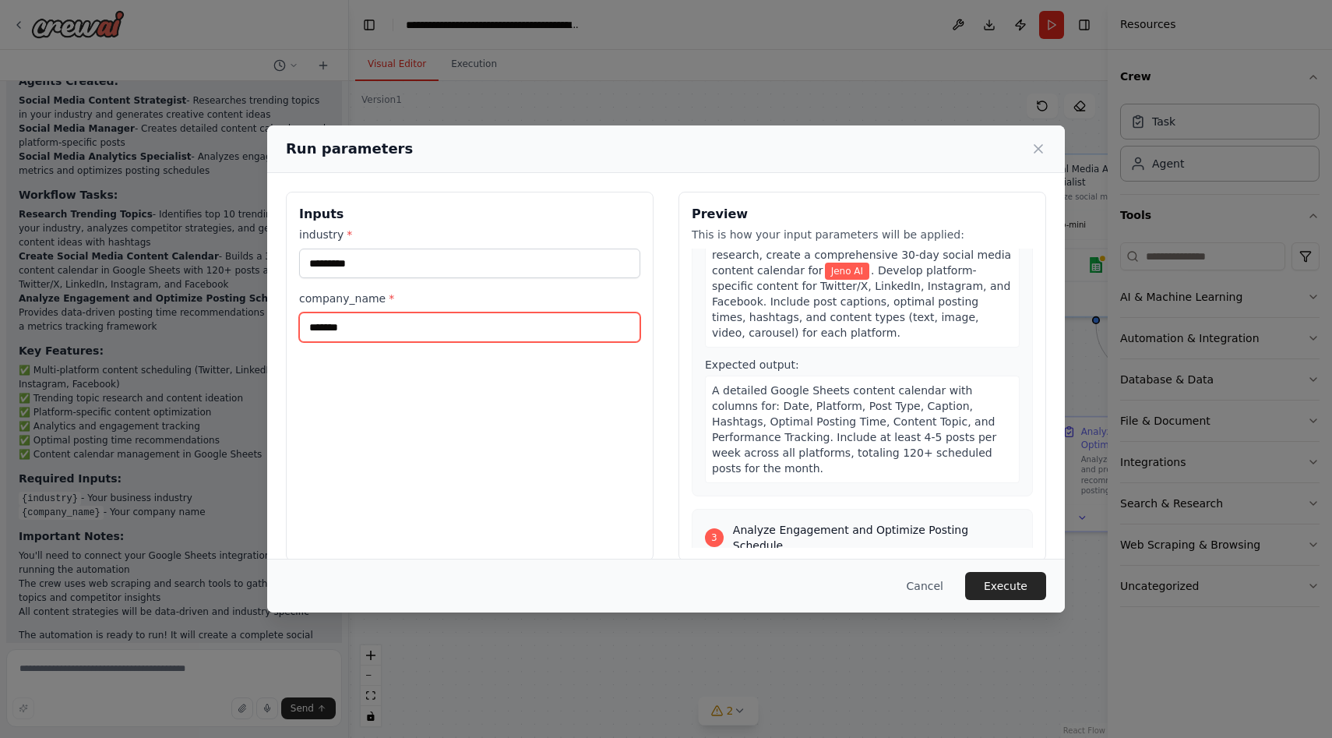
scroll to position [690, 0]
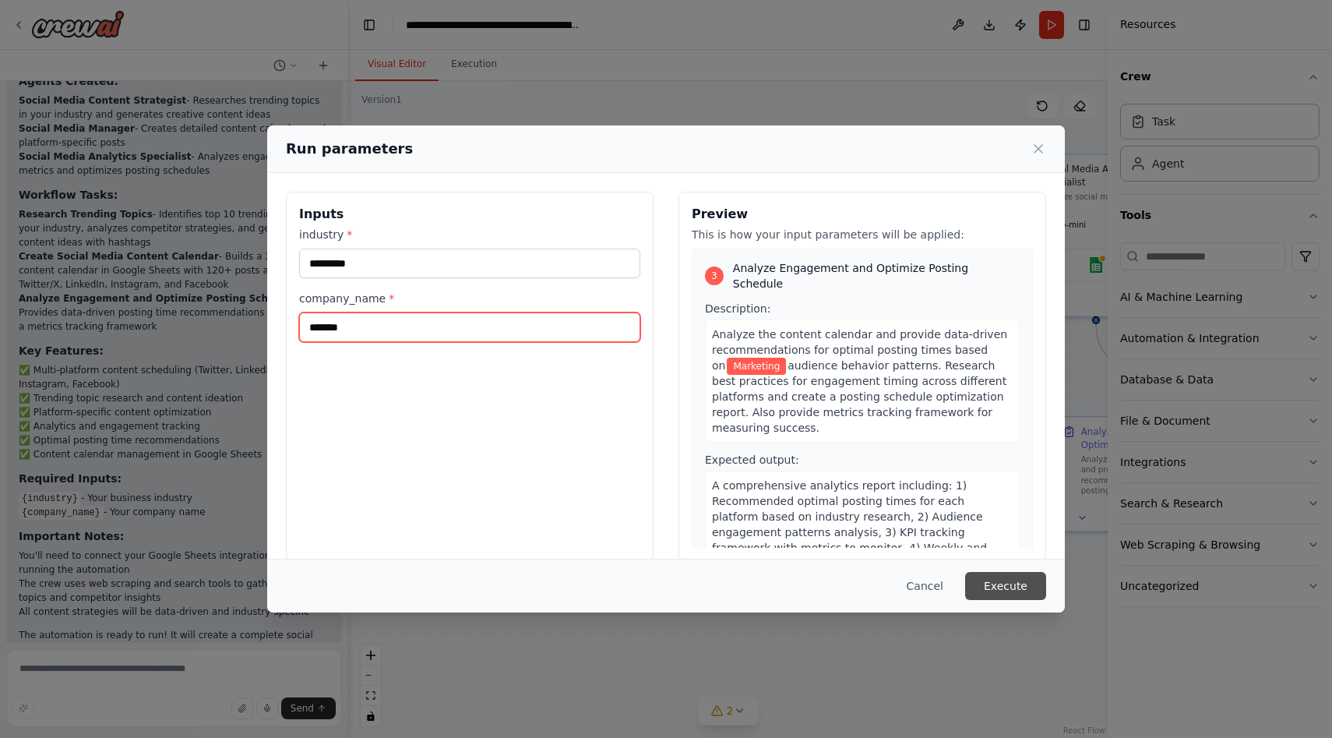
type input "*******"
click at [985, 590] on button "Execute" at bounding box center [1005, 586] width 81 height 28
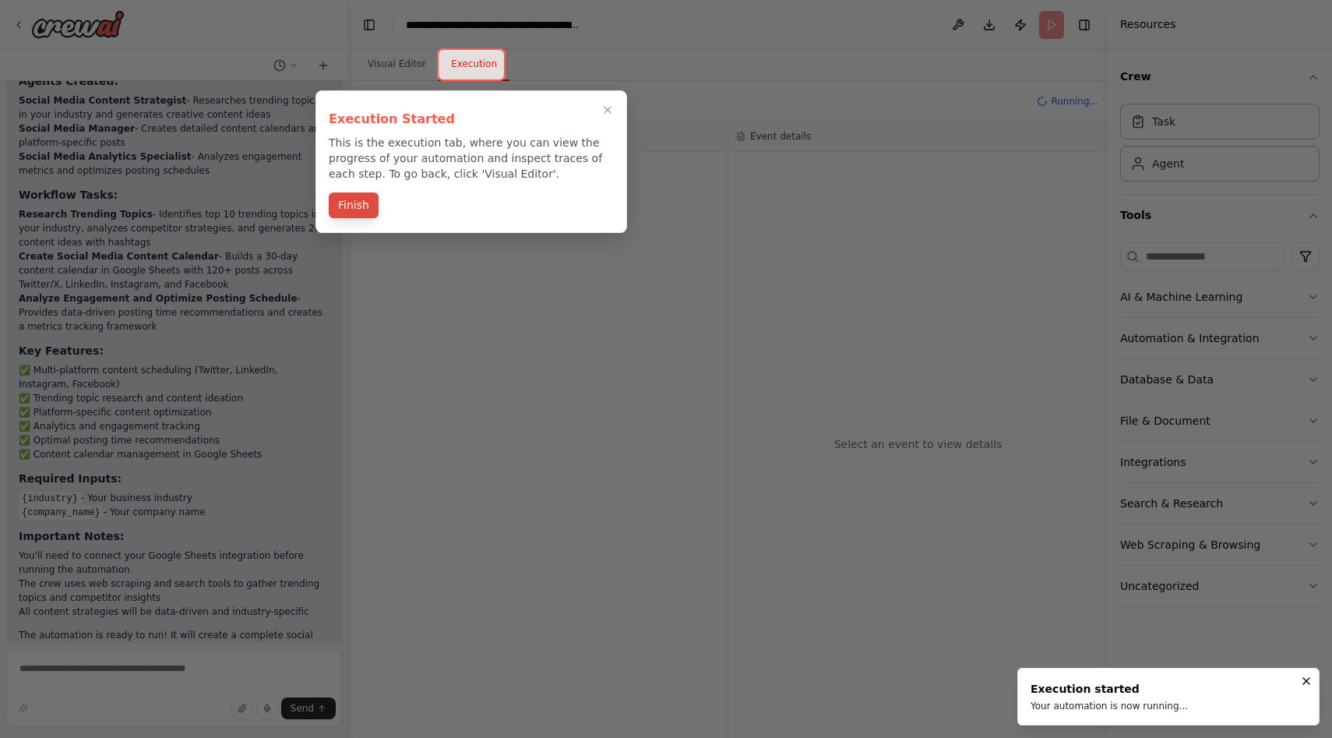
click at [363, 199] on button "Finish" at bounding box center [354, 205] width 50 height 26
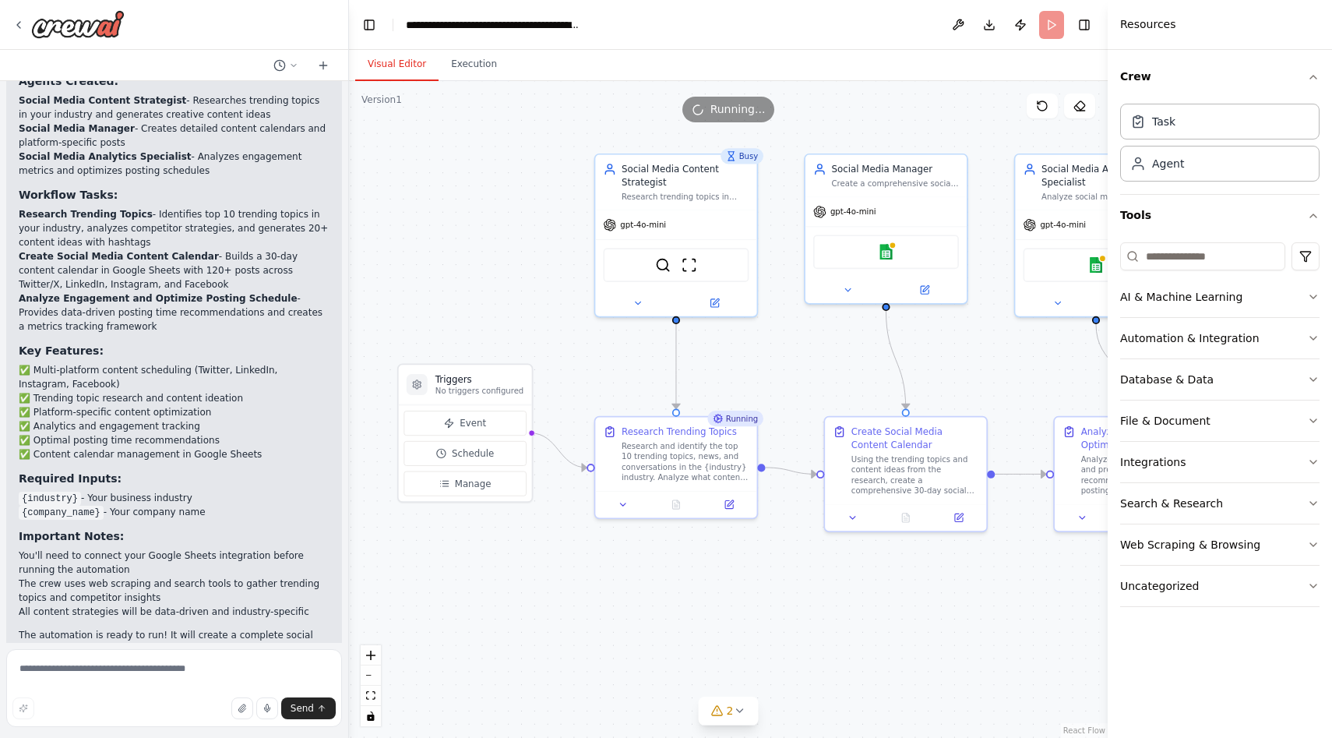
click at [400, 66] on button "Visual Editor" at bounding box center [396, 64] width 83 height 33
click at [462, 64] on button "Execution" at bounding box center [474, 64] width 71 height 33
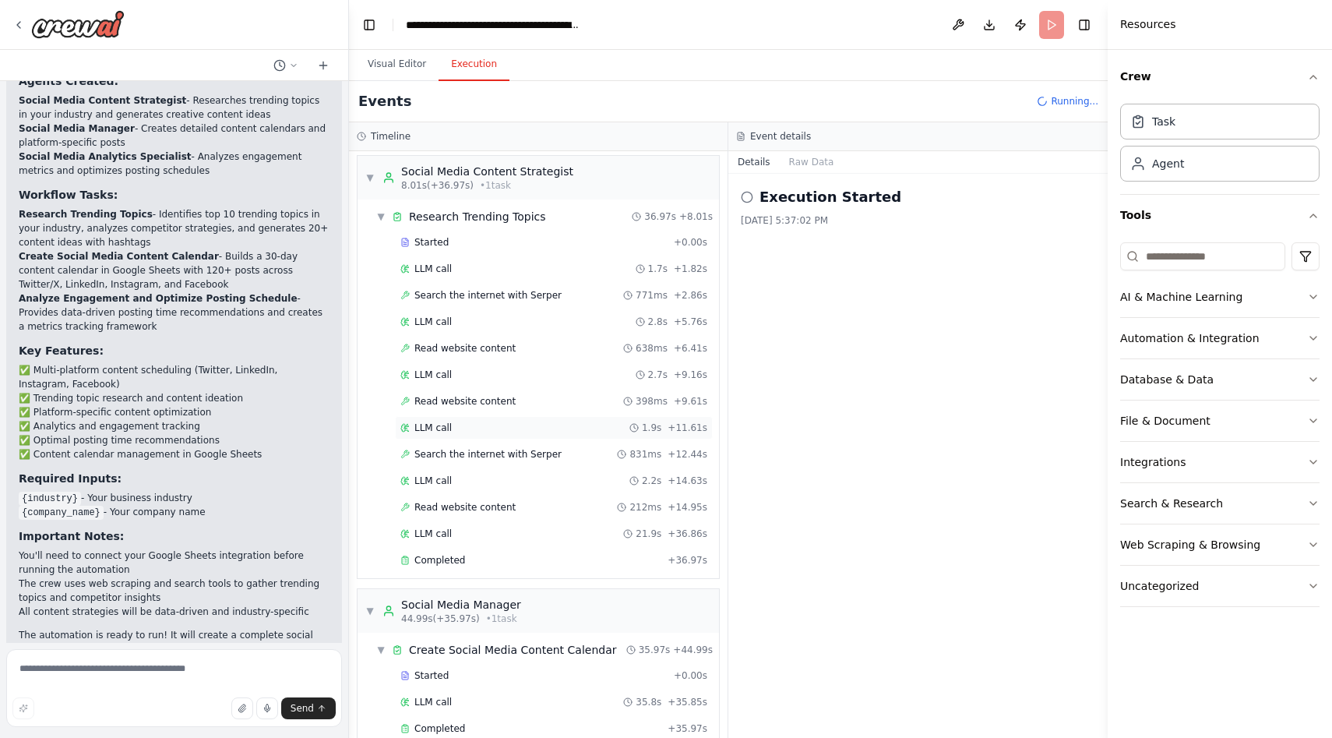
scroll to position [172, 0]
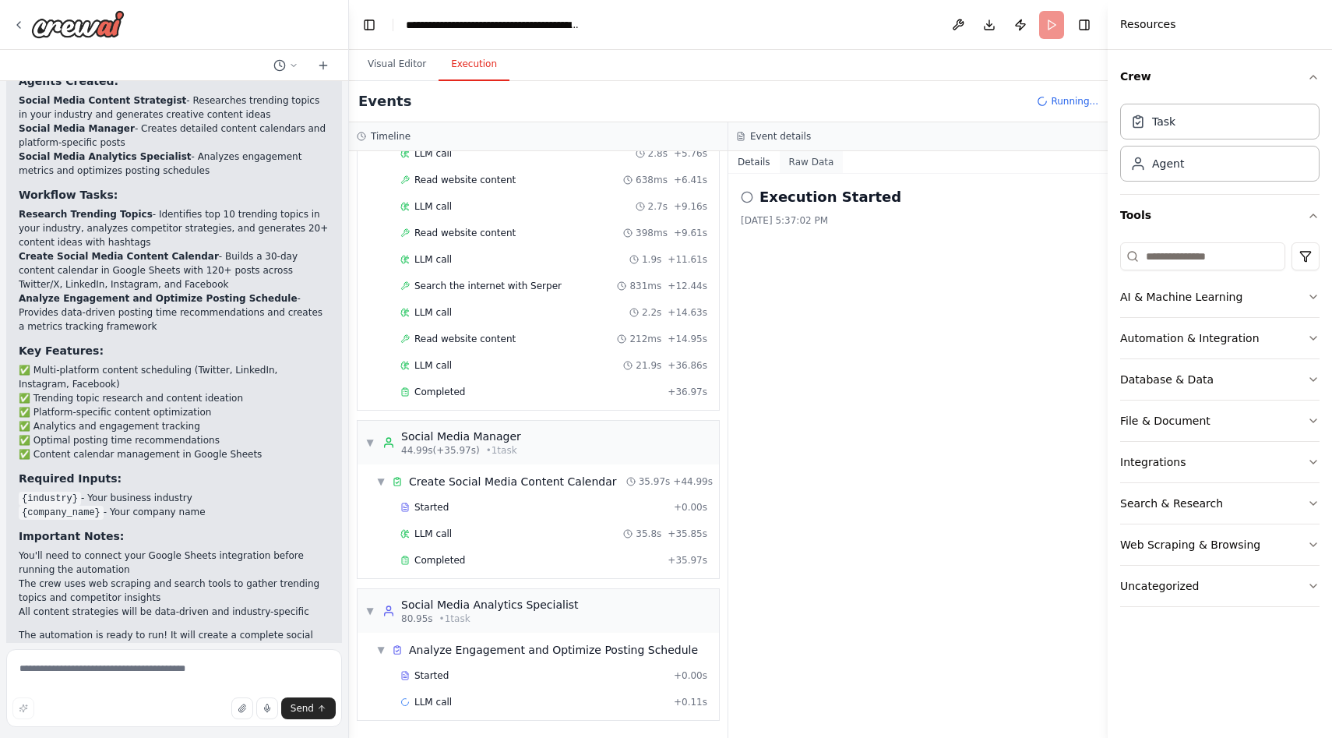
click at [812, 159] on button "Raw Data" at bounding box center [812, 162] width 64 height 22
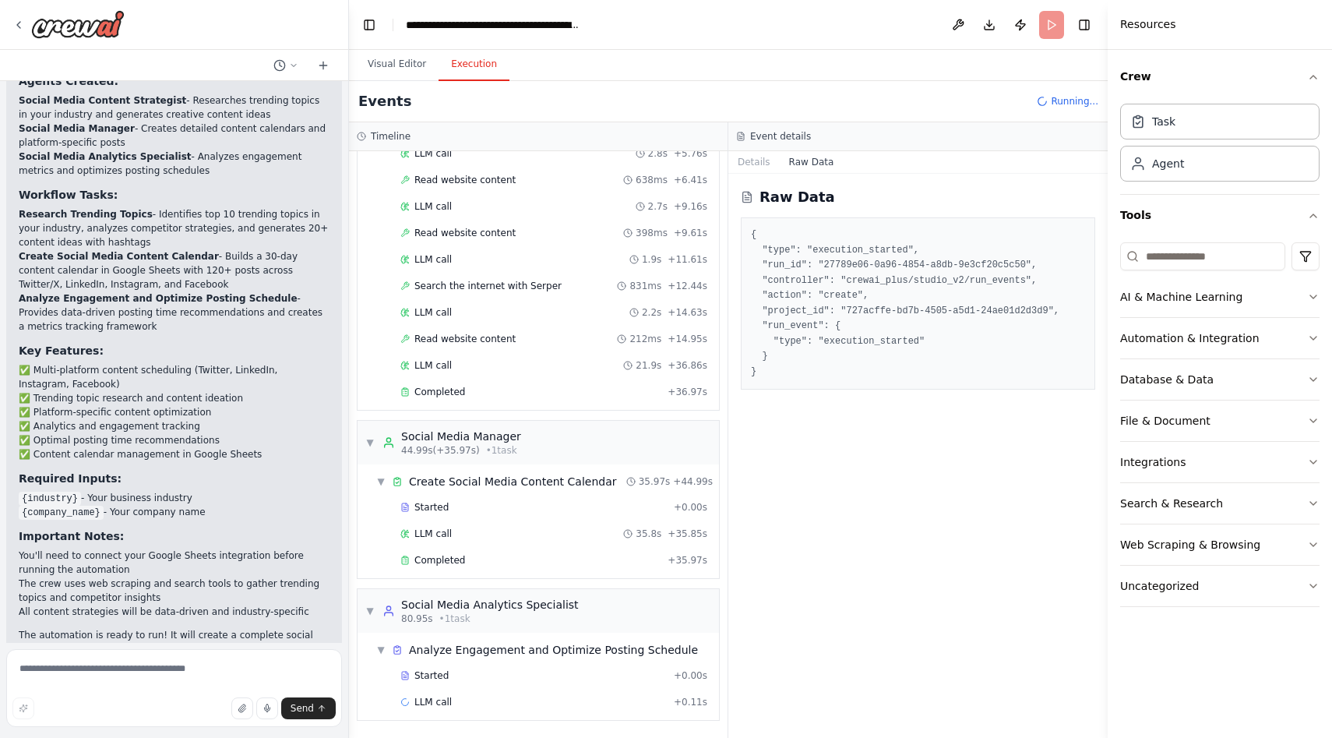
scroll to position [1801, 0]
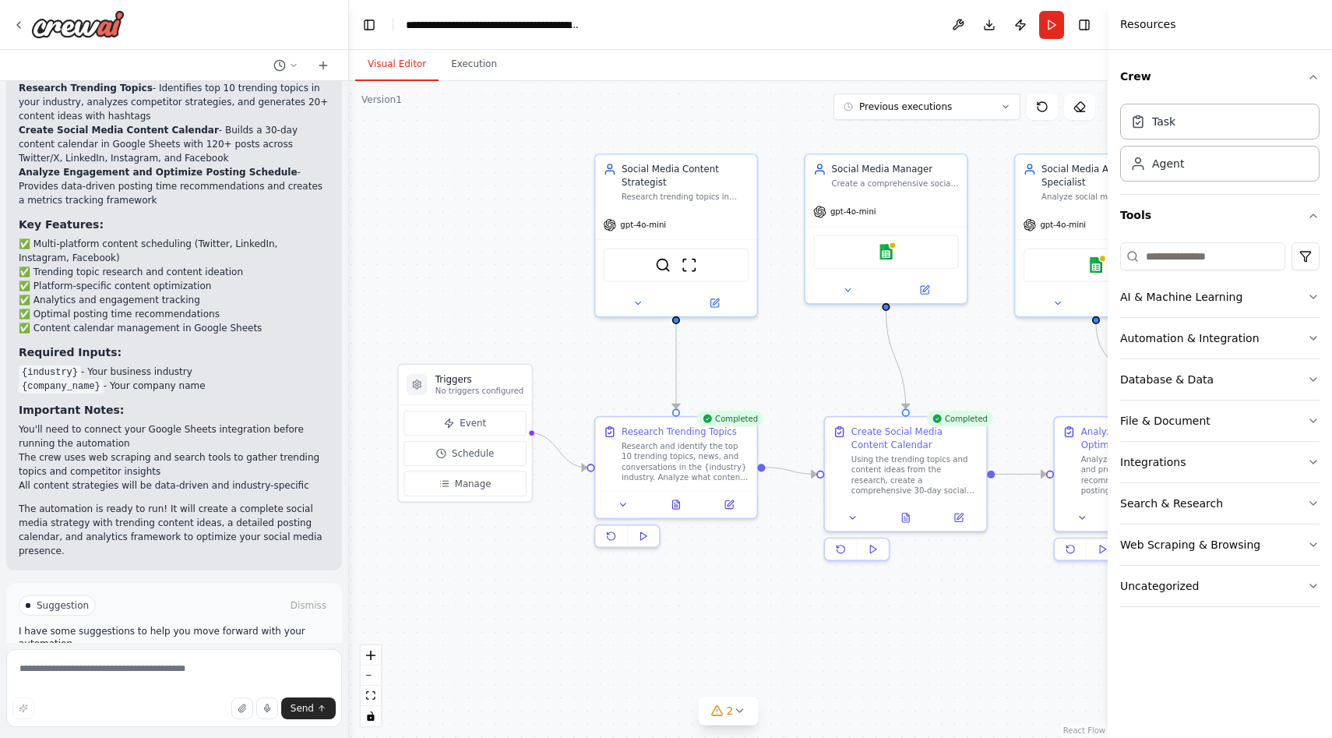
click at [407, 66] on button "Visual Editor" at bounding box center [396, 64] width 83 height 33
click at [890, 256] on img at bounding box center [886, 249] width 16 height 16
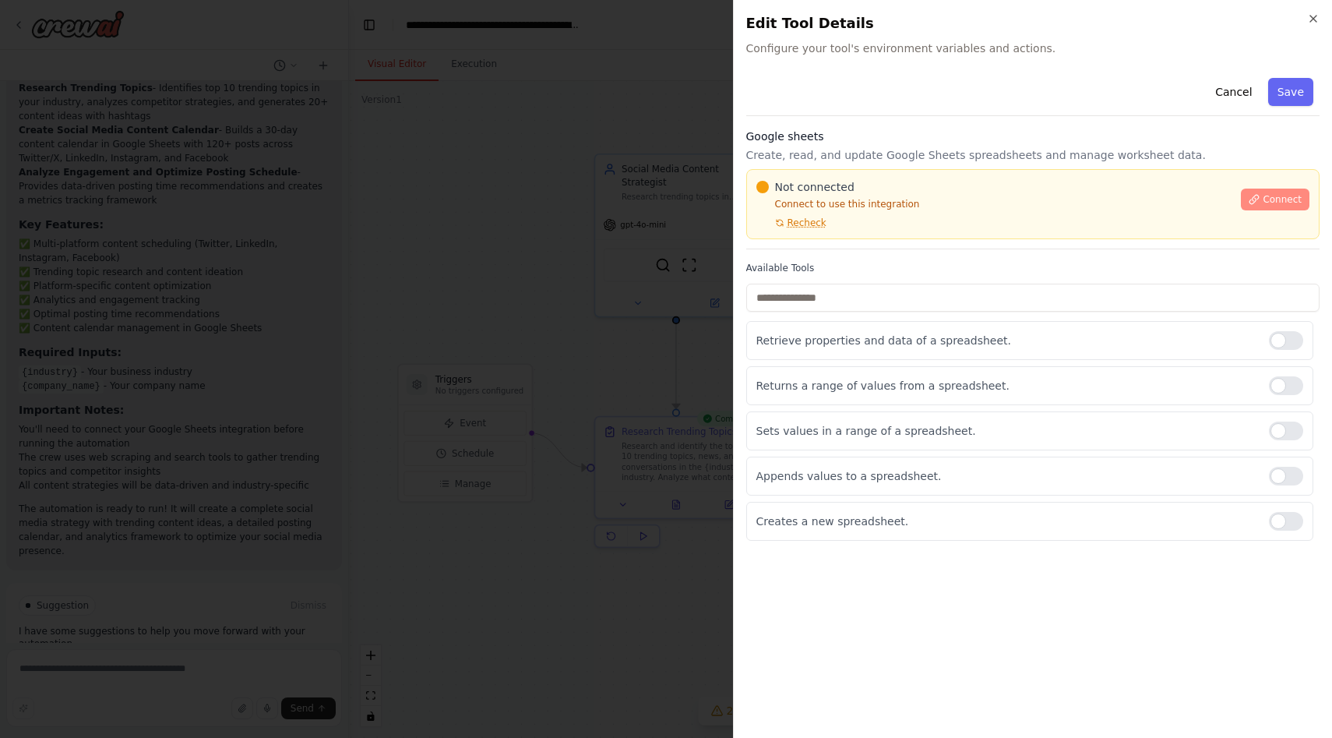
click at [1268, 189] on button "Connect" at bounding box center [1275, 200] width 69 height 22
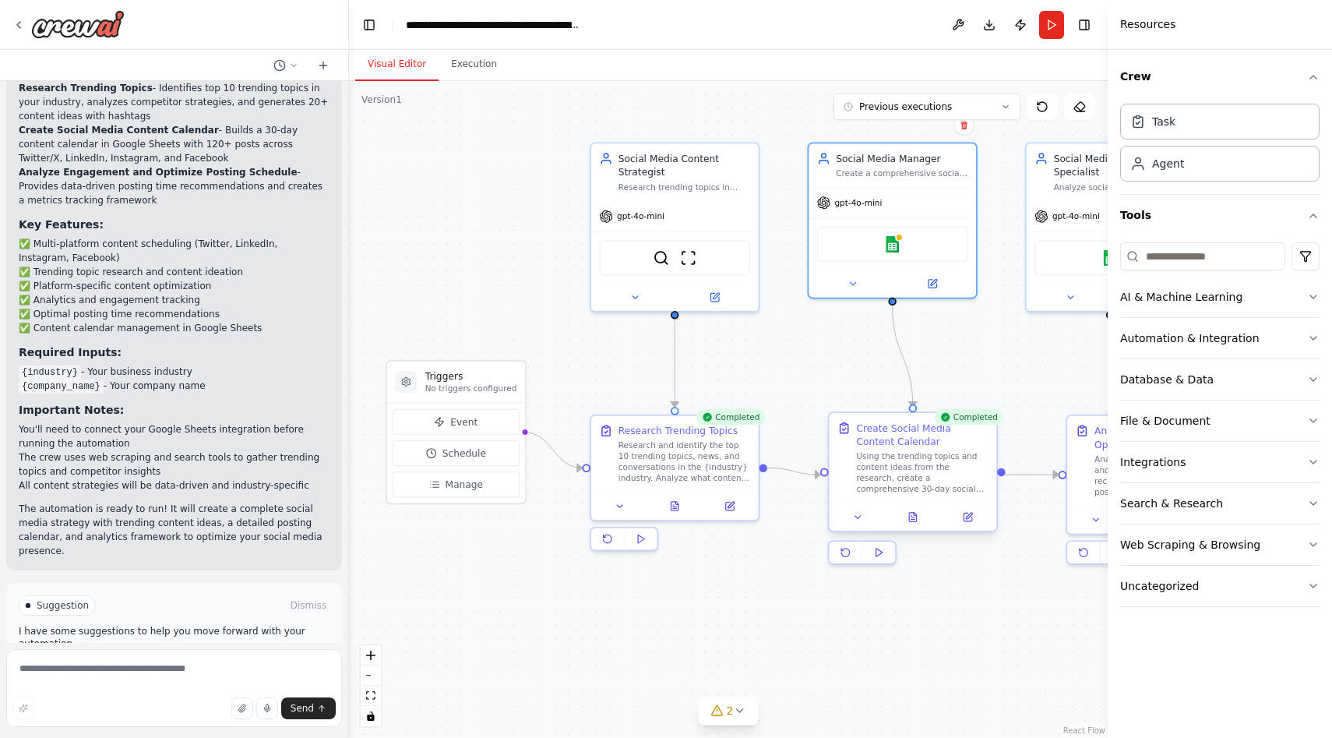
click at [931, 454] on div "Using the trending topics and content ideas from the research, create a compreh…" at bounding box center [922, 473] width 132 height 44
click at [919, 523] on button at bounding box center [913, 517] width 58 height 16
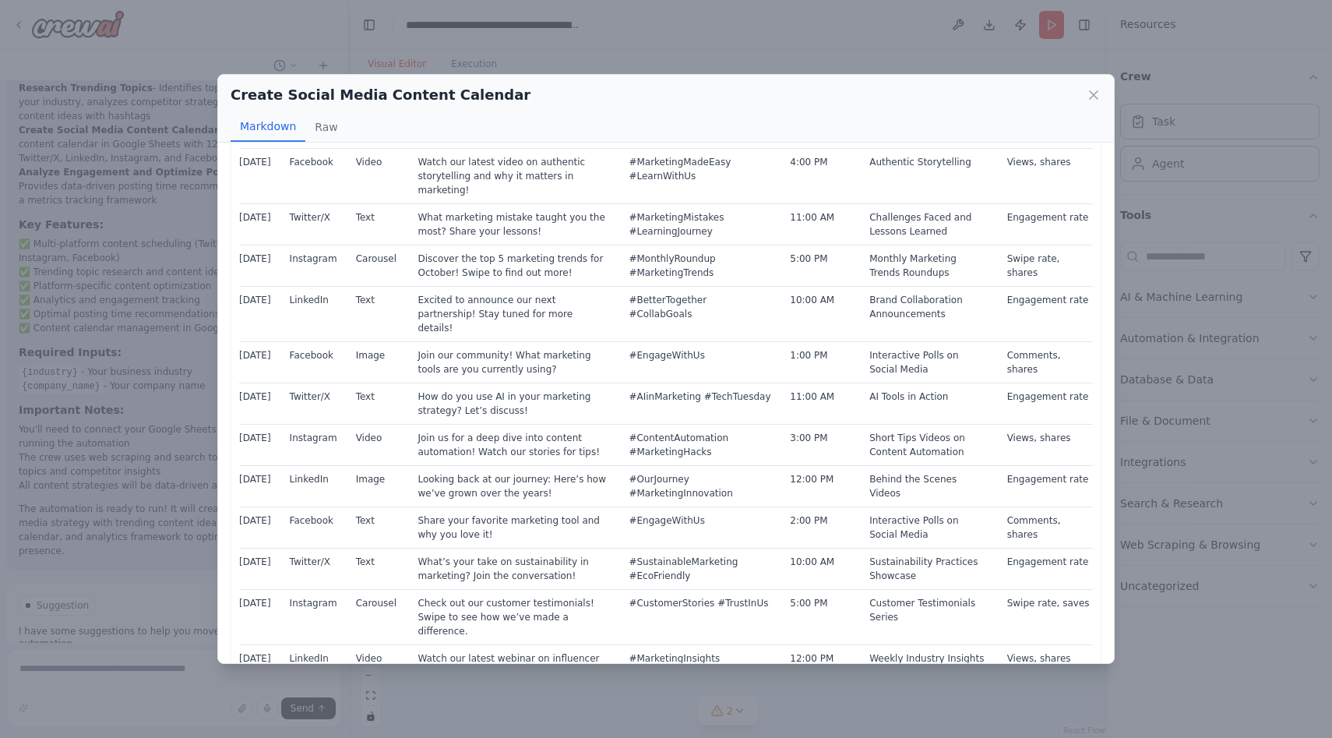
scroll to position [1002, 0]
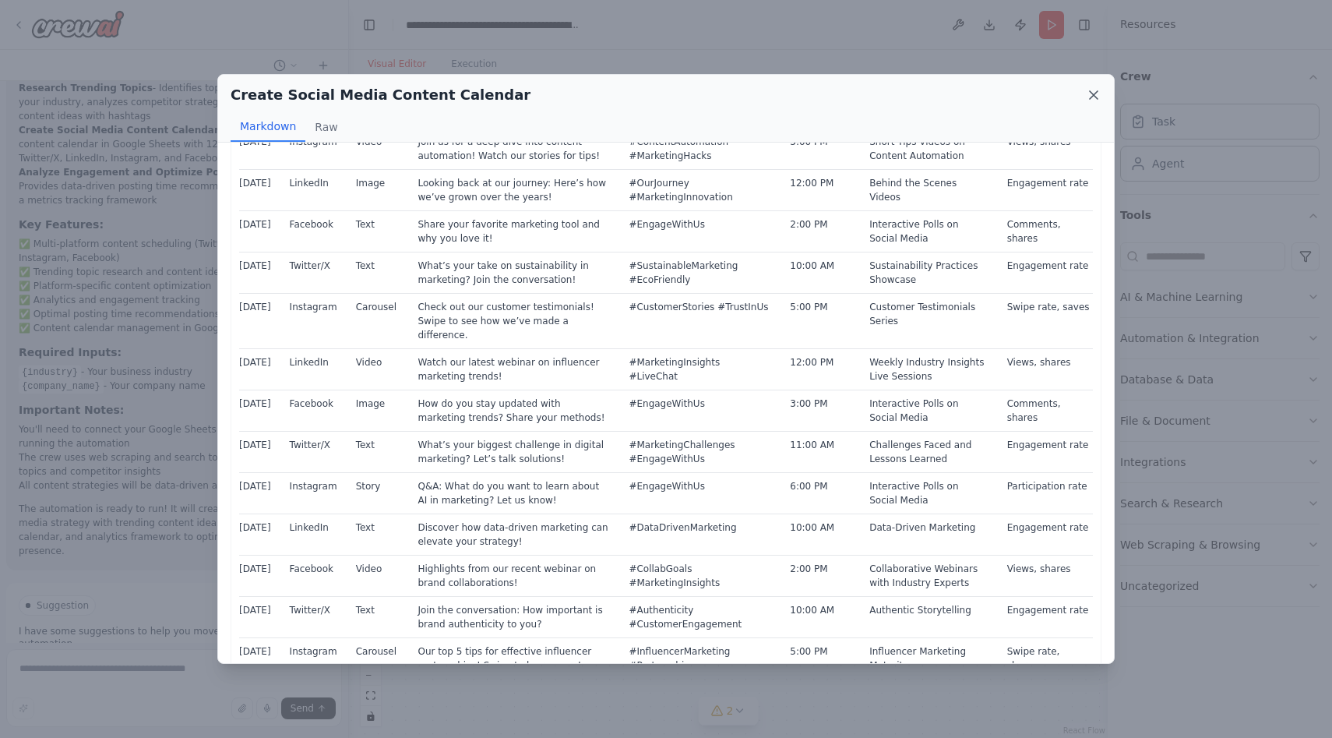
click at [1089, 90] on icon at bounding box center [1094, 95] width 16 height 16
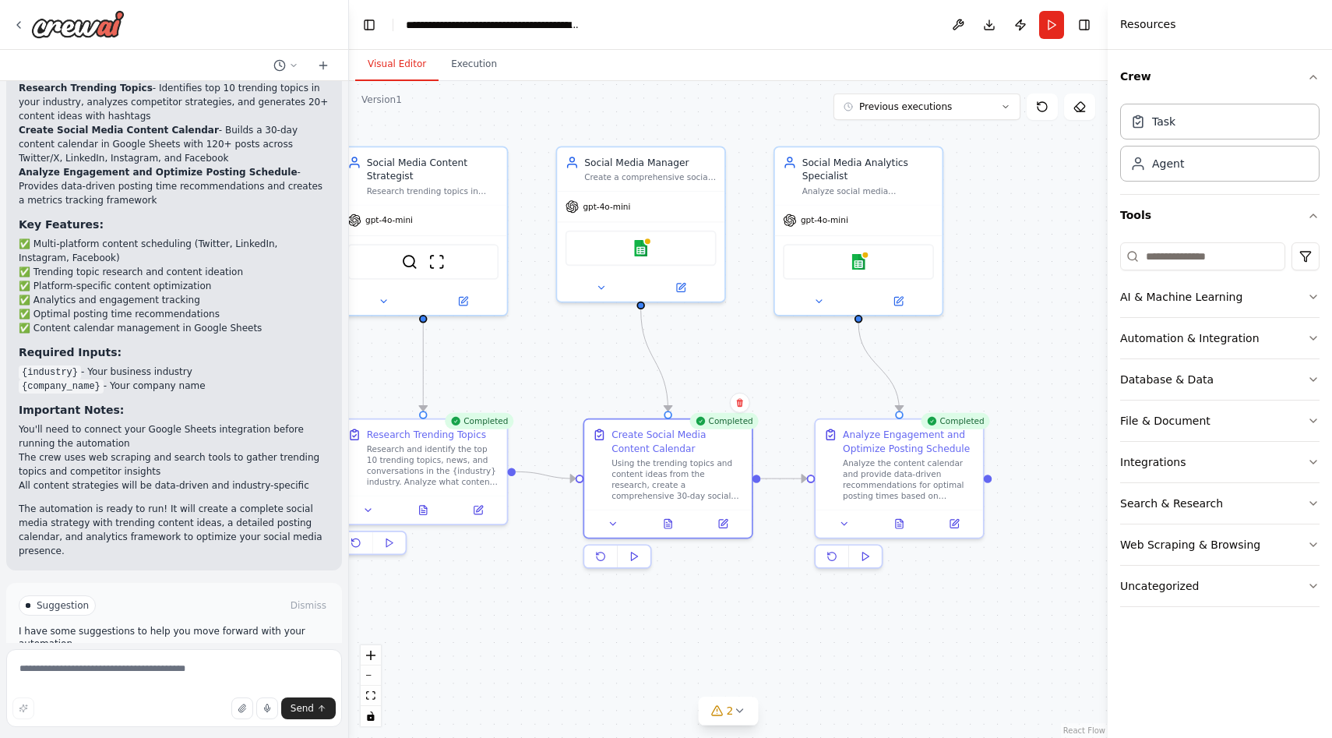
drag, startPoint x: 828, startPoint y: 368, endPoint x: 577, endPoint y: 373, distance: 250.9
click at [577, 373] on div ".deletable-edge-delete-btn { width: 20px; height: 20px; border: 0px solid #ffff…" at bounding box center [728, 409] width 759 height 657
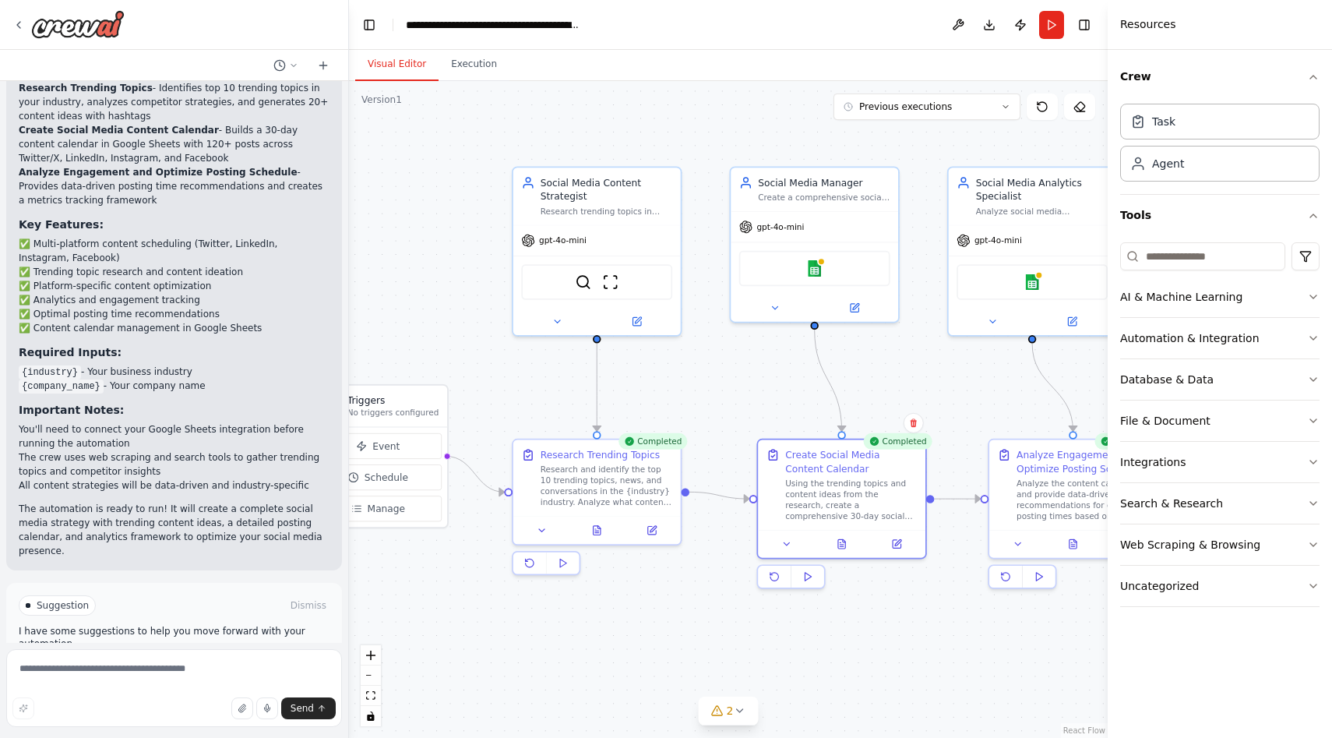
drag, startPoint x: 606, startPoint y: 378, endPoint x: 779, endPoint y: 396, distance: 173.9
click at [779, 396] on div ".deletable-edge-delete-btn { width: 20px; height: 20px; border: 0px solid #ffff…" at bounding box center [728, 409] width 759 height 657
click at [19, 21] on icon at bounding box center [18, 25] width 12 height 12
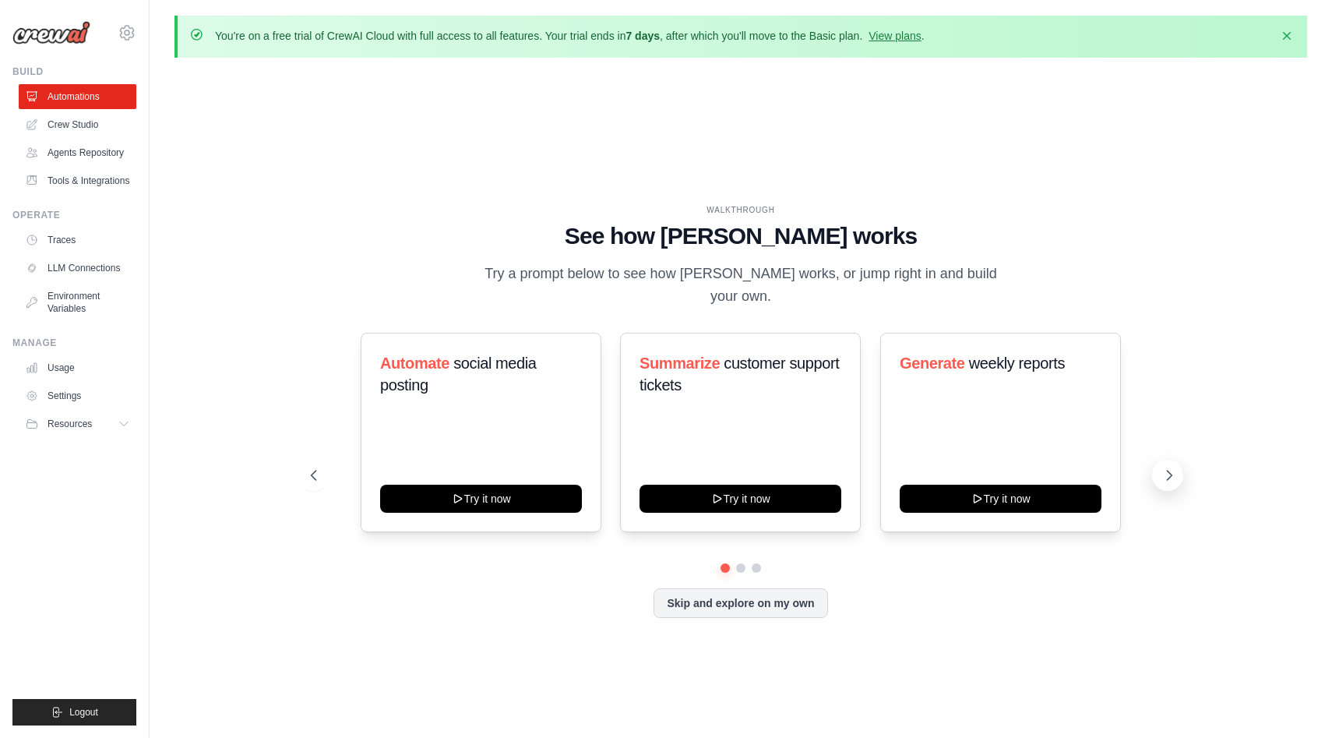
click at [1168, 460] on button at bounding box center [1167, 475] width 31 height 31
click at [37, 123] on icon at bounding box center [33, 124] width 12 height 12
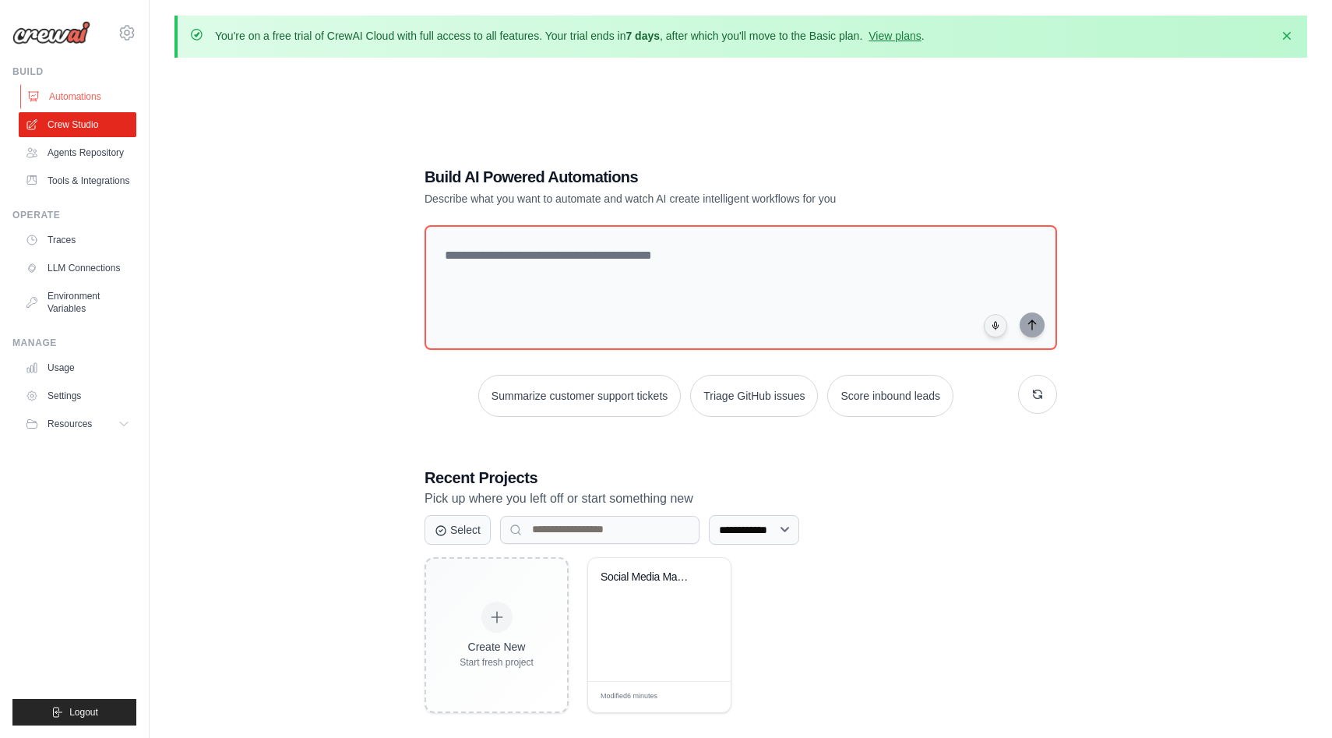
click at [73, 85] on link "Automations" at bounding box center [79, 96] width 118 height 25
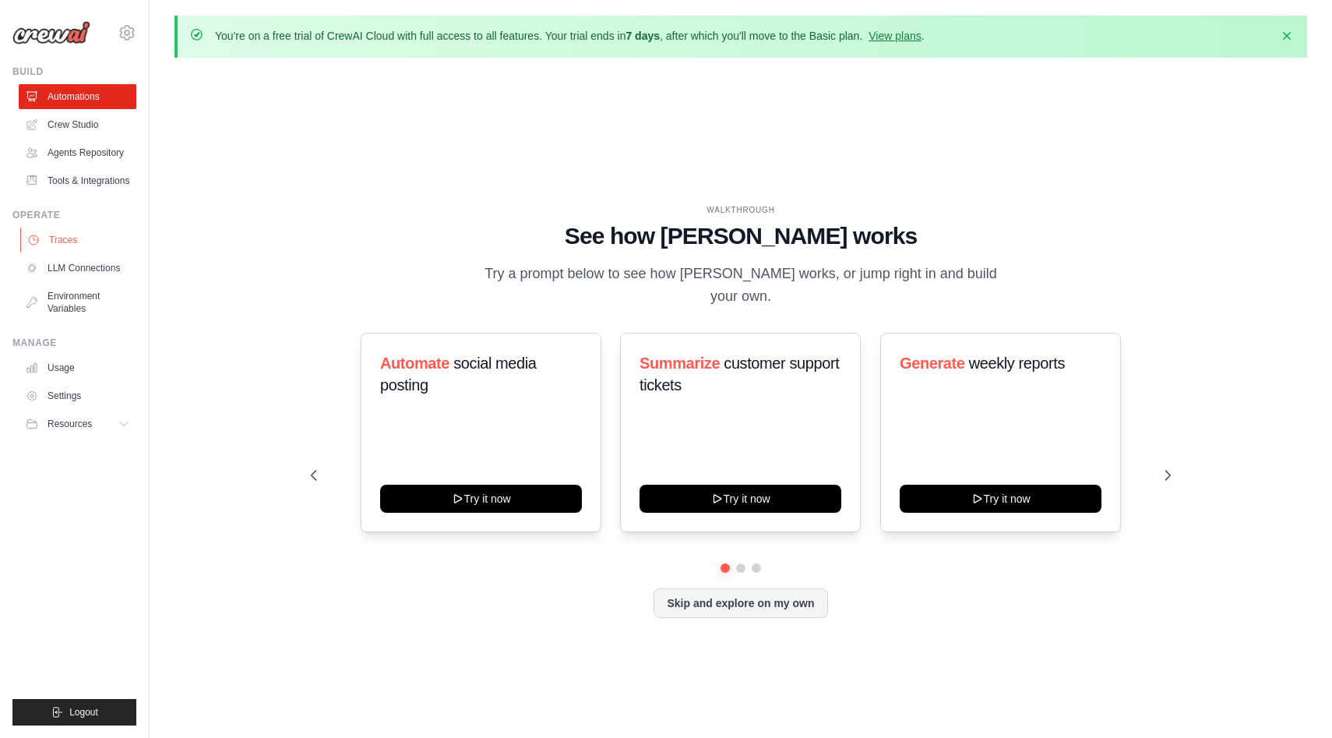
click at [55, 249] on link "Traces" at bounding box center [79, 239] width 118 height 25
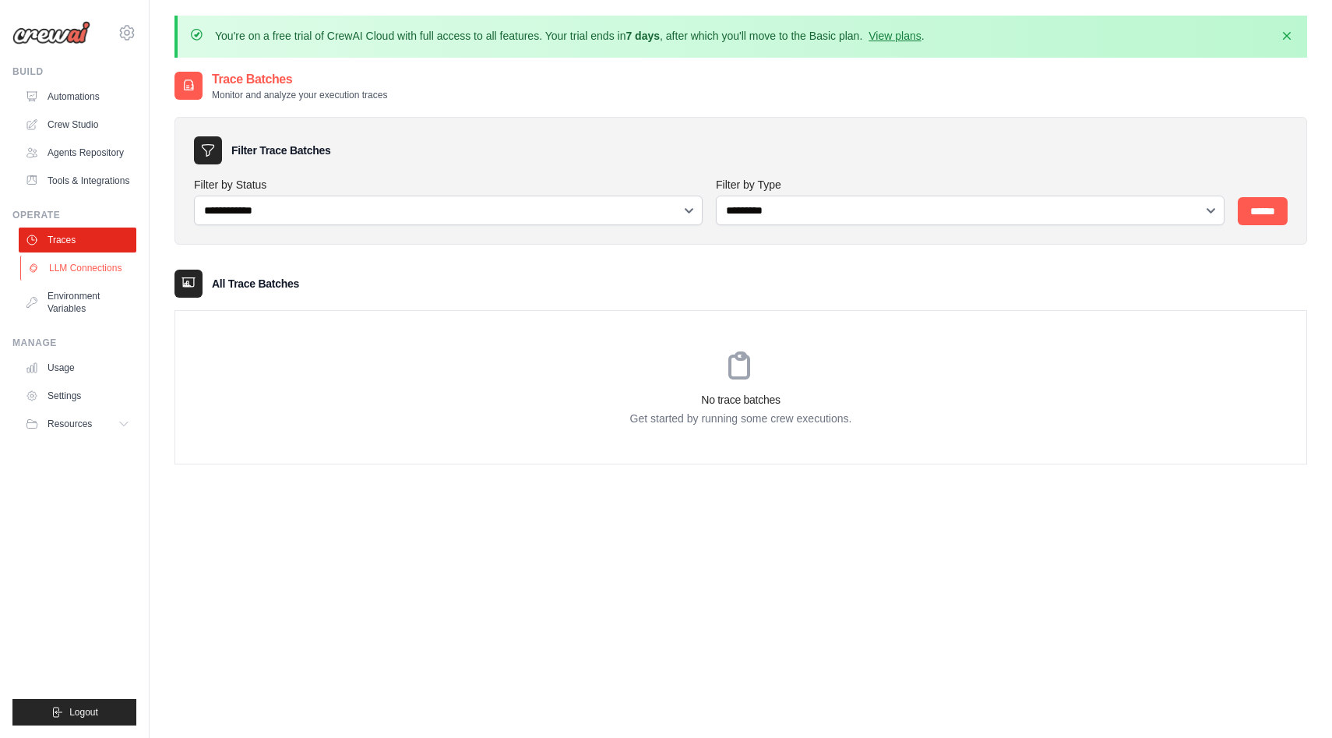
click at [71, 270] on link "LLM Connections" at bounding box center [79, 267] width 118 height 25
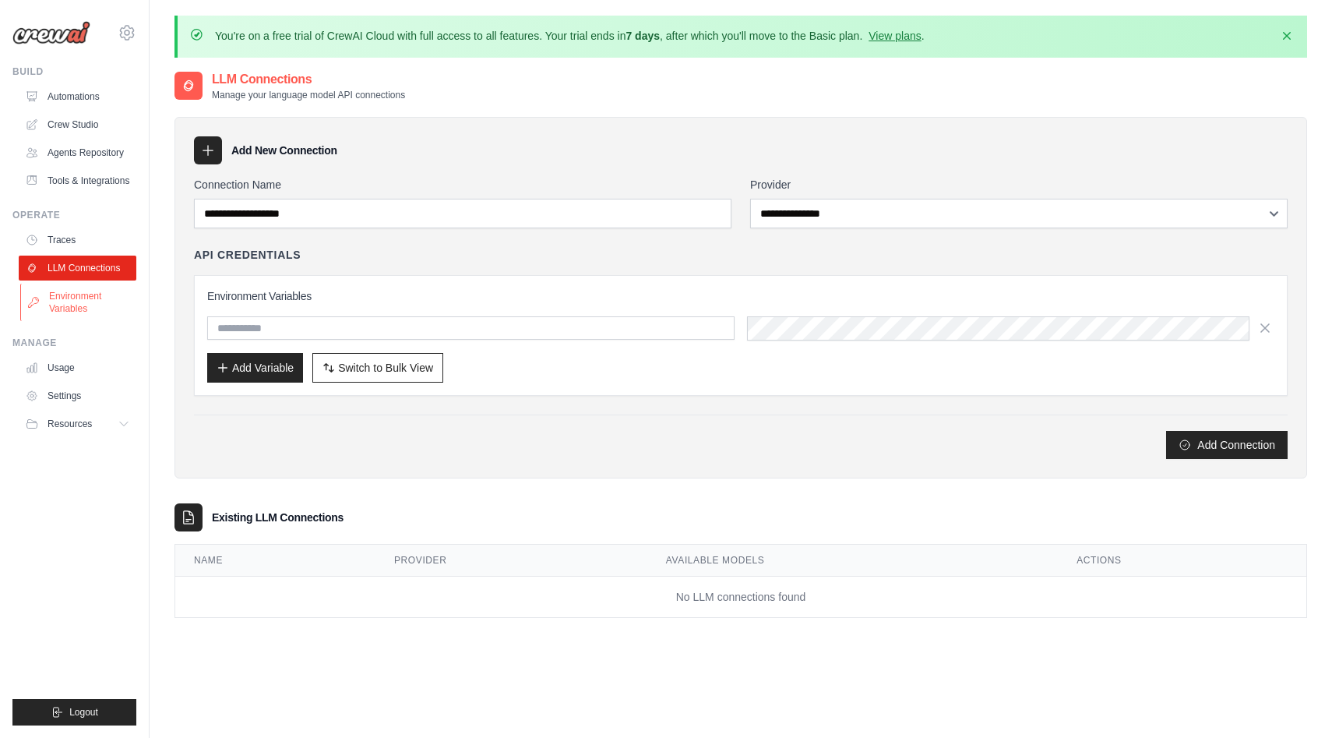
click at [80, 312] on link "Environment Variables" at bounding box center [79, 302] width 118 height 37
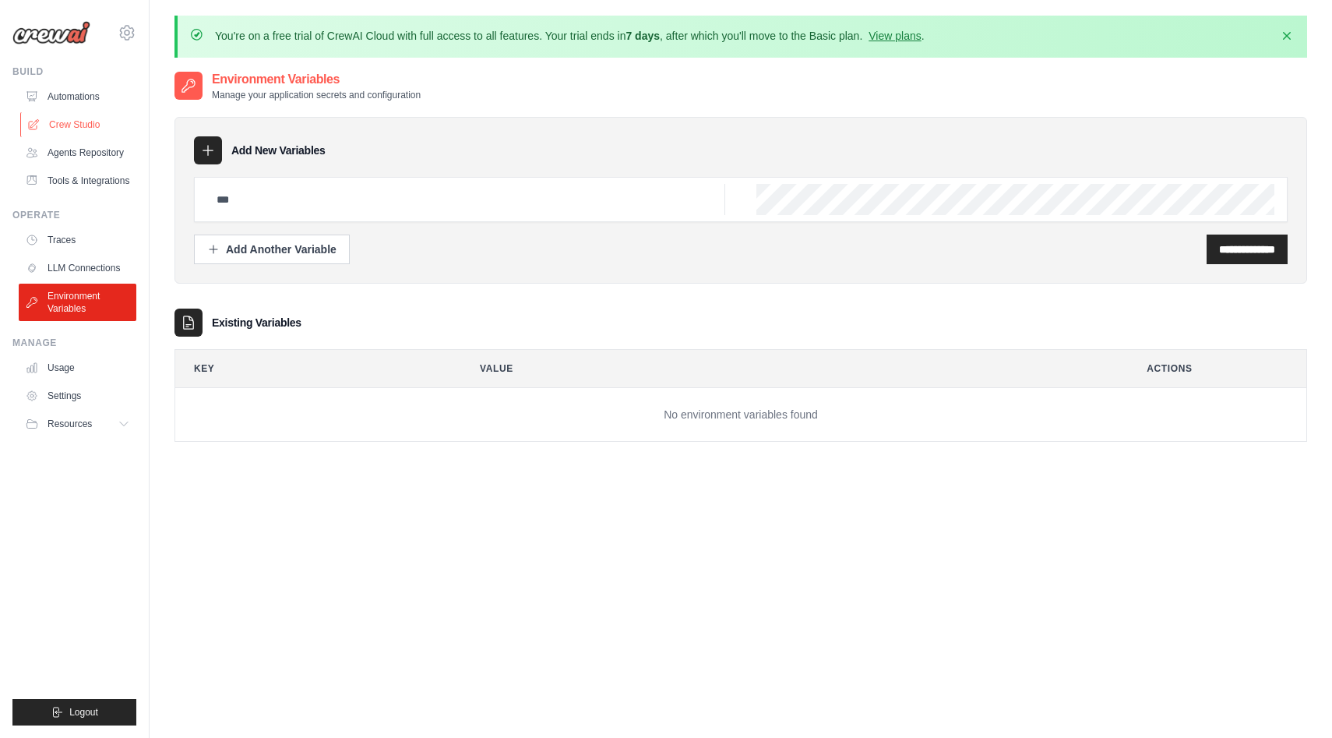
click at [78, 122] on link "Crew Studio" at bounding box center [79, 124] width 118 height 25
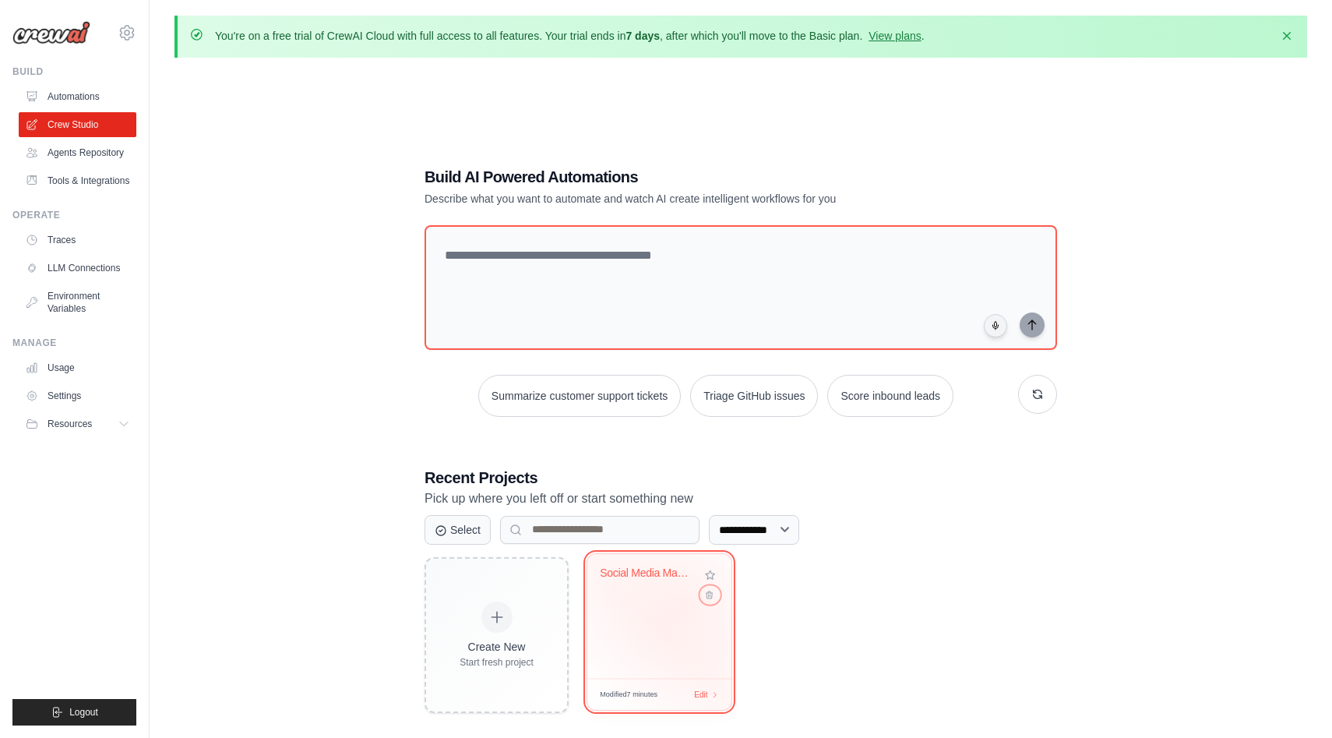
drag, startPoint x: 700, startPoint y: 599, endPoint x: 674, endPoint y: 604, distance: 27.0
click at [674, 604] on div "Social Media Management & Analytics..." at bounding box center [659, 616] width 144 height 125
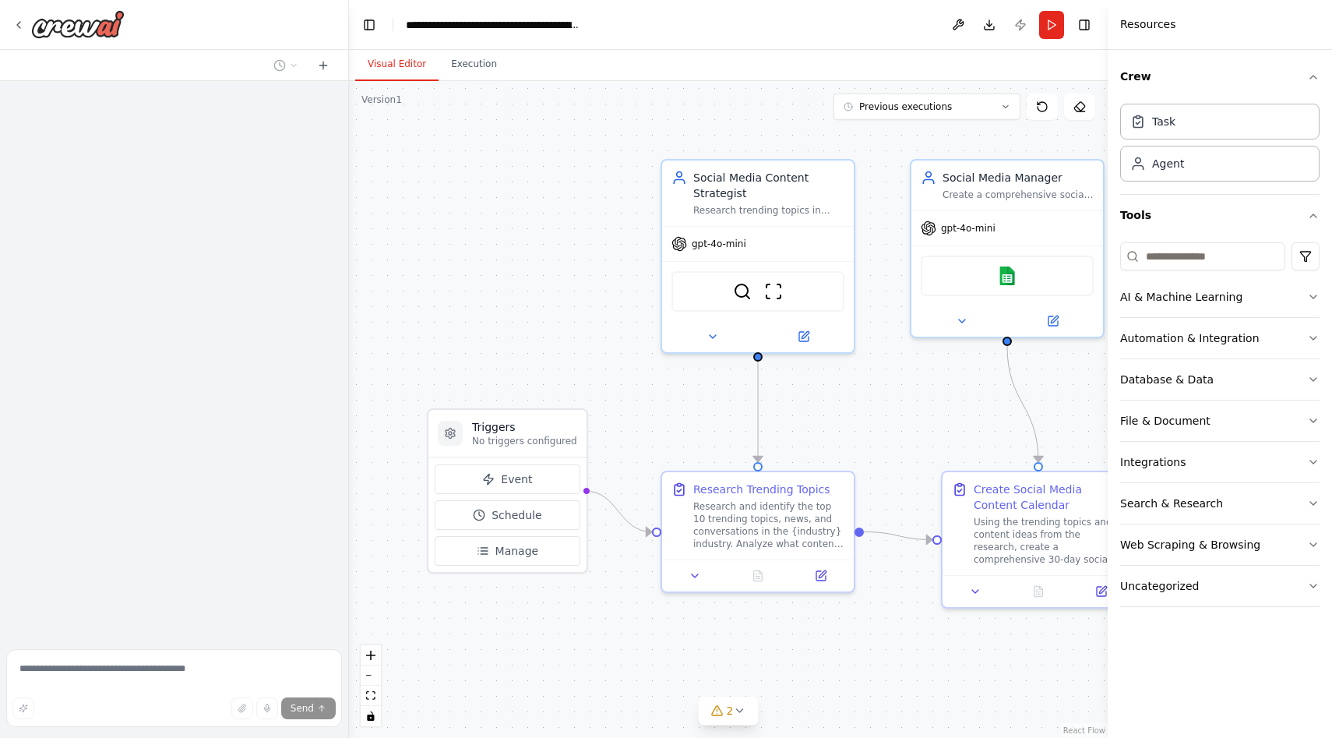
scroll to position [1675, 0]
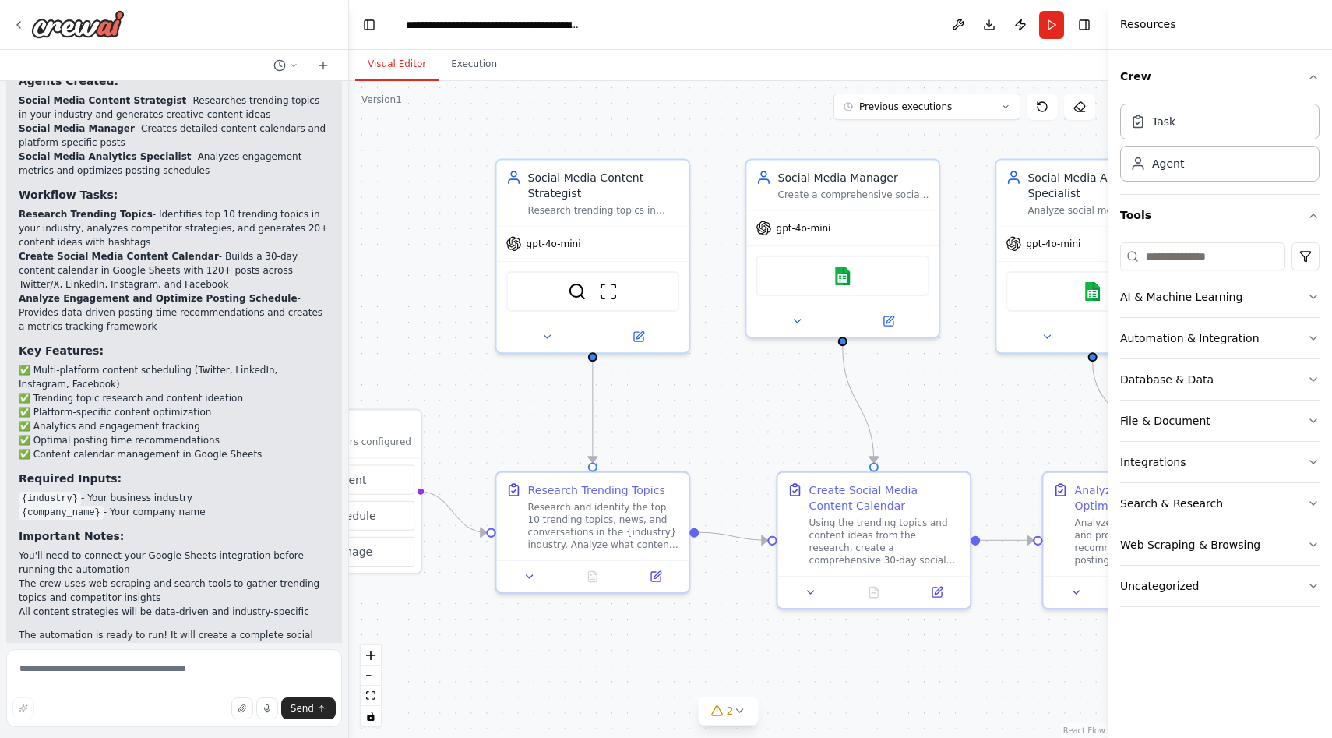
drag, startPoint x: 914, startPoint y: 610, endPoint x: 752, endPoint y: 611, distance: 162.0
click at [752, 611] on div ".deletable-edge-delete-btn { width: 20px; height: 20px; border: 0px solid #ffff…" at bounding box center [728, 409] width 759 height 657
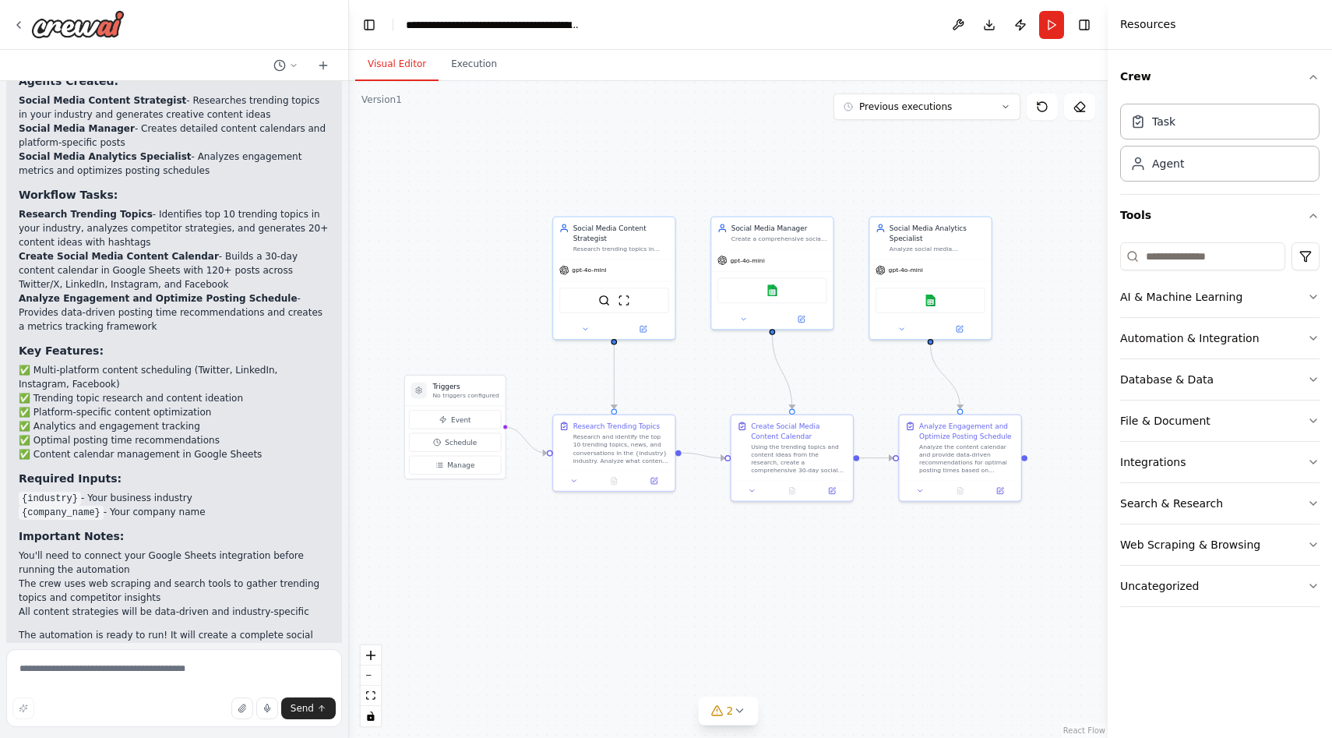
drag, startPoint x: 752, startPoint y: 611, endPoint x: 712, endPoint y: 502, distance: 115.3
click at [712, 502] on div ".deletable-edge-delete-btn { width: 20px; height: 20px; border: 0px solid #ffff…" at bounding box center [728, 409] width 759 height 657
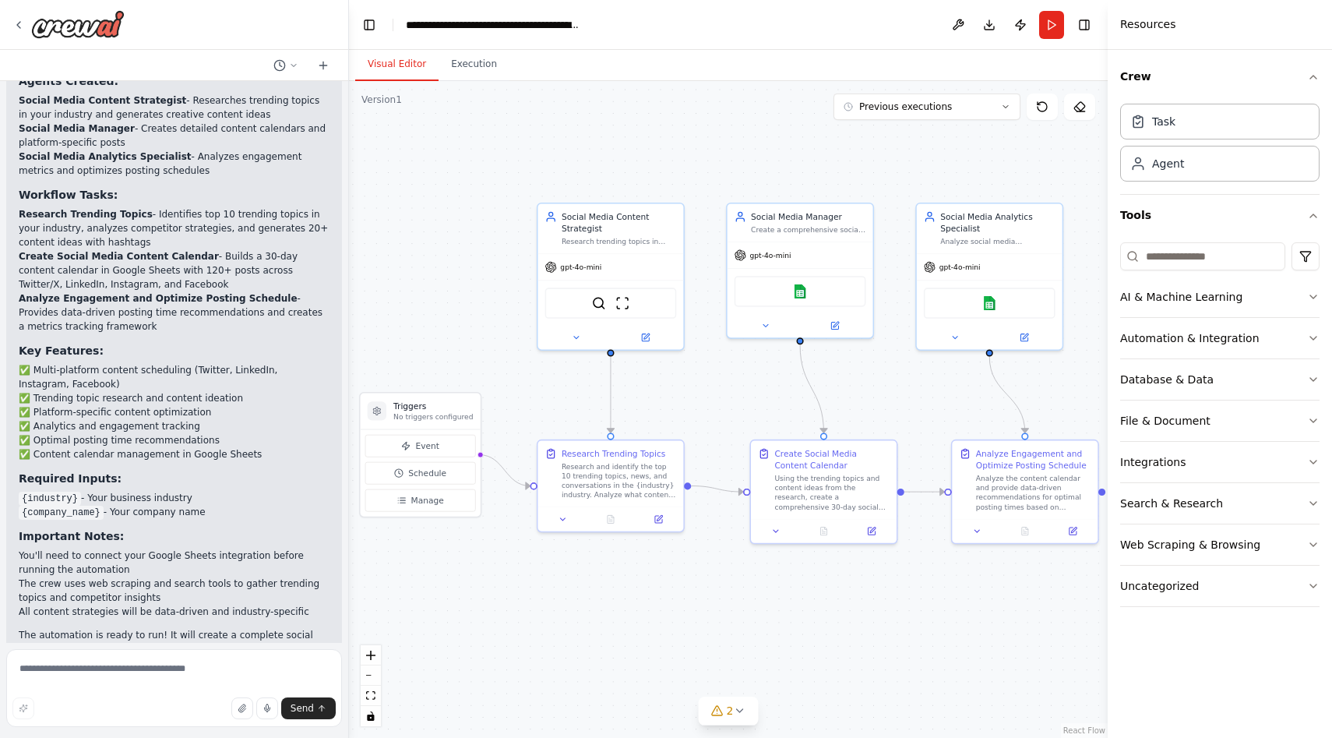
drag, startPoint x: 738, startPoint y: 523, endPoint x: 755, endPoint y: 566, distance: 45.1
click at [755, 566] on div ".deletable-edge-delete-btn { width: 20px; height: 20px; border: 0px solid #ffff…" at bounding box center [728, 409] width 759 height 657
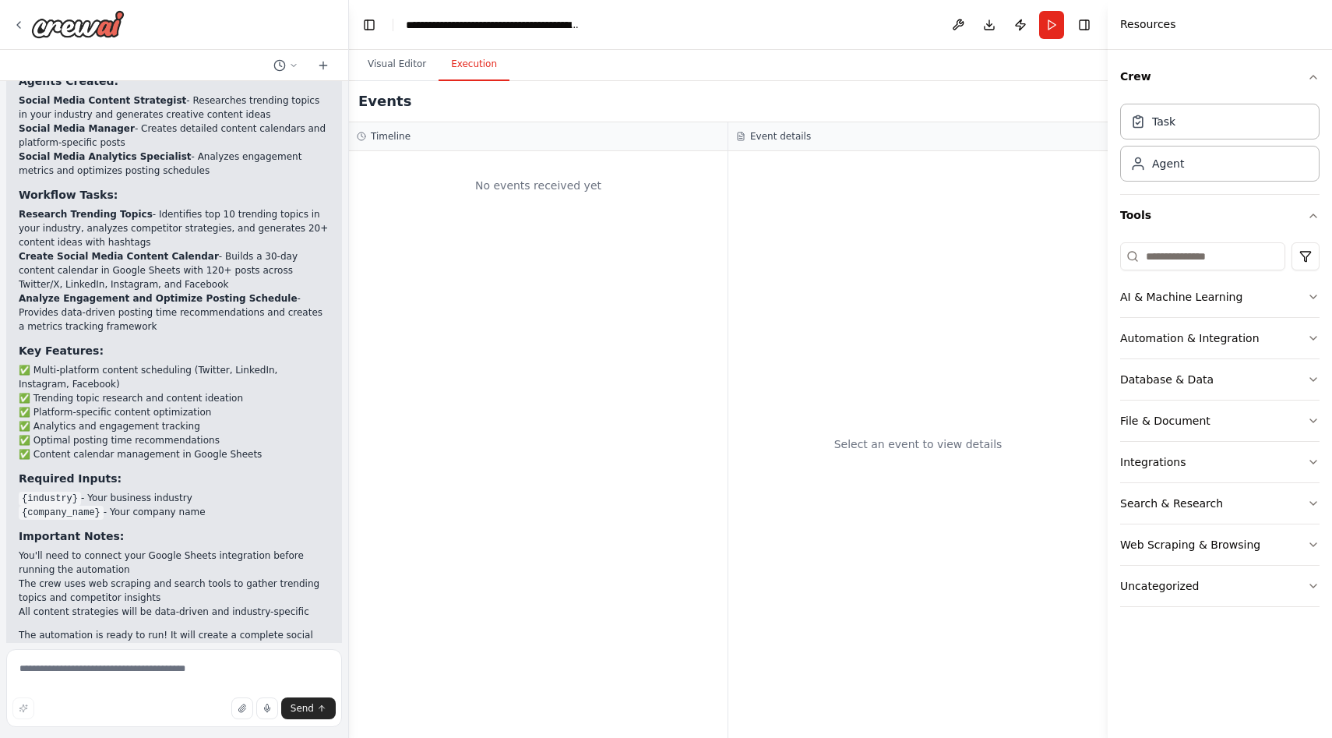
click at [461, 60] on button "Execution" at bounding box center [474, 64] width 71 height 33
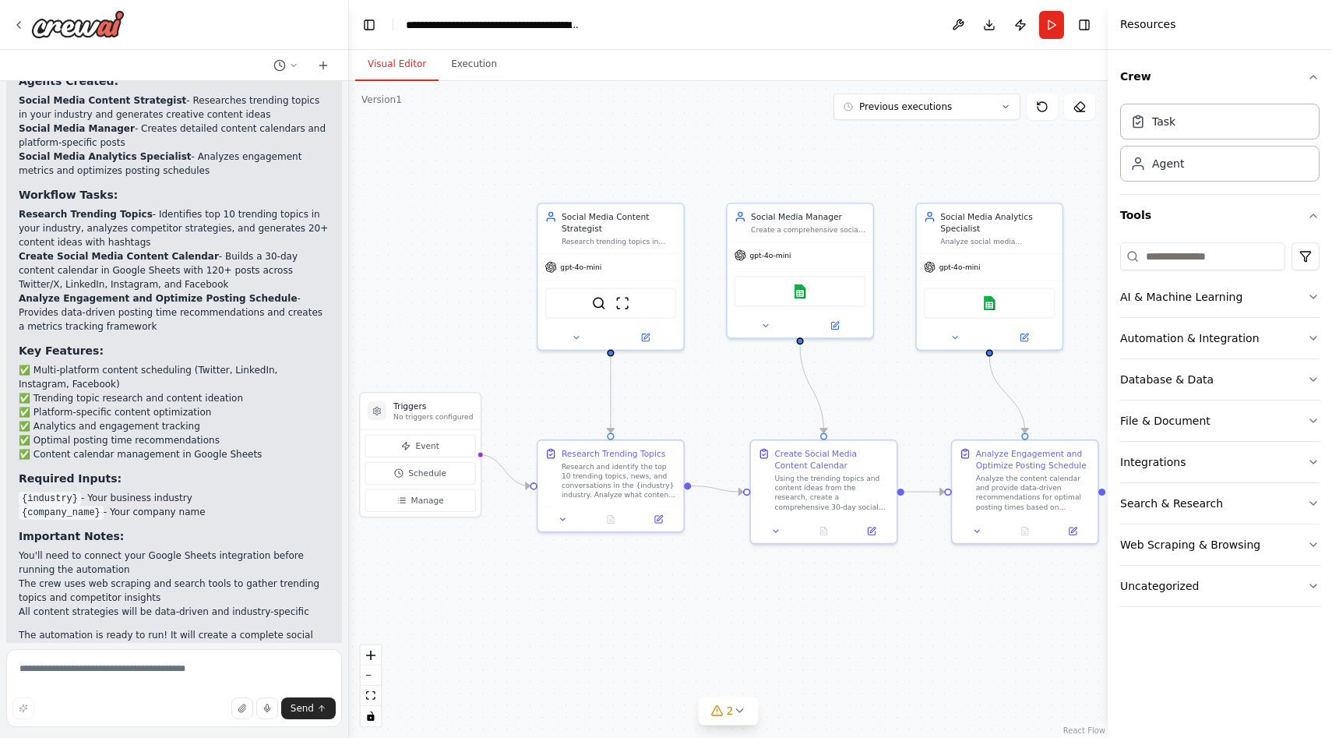
click at [398, 64] on button "Visual Editor" at bounding box center [396, 64] width 83 height 33
click at [743, 711] on icon at bounding box center [739, 710] width 12 height 12
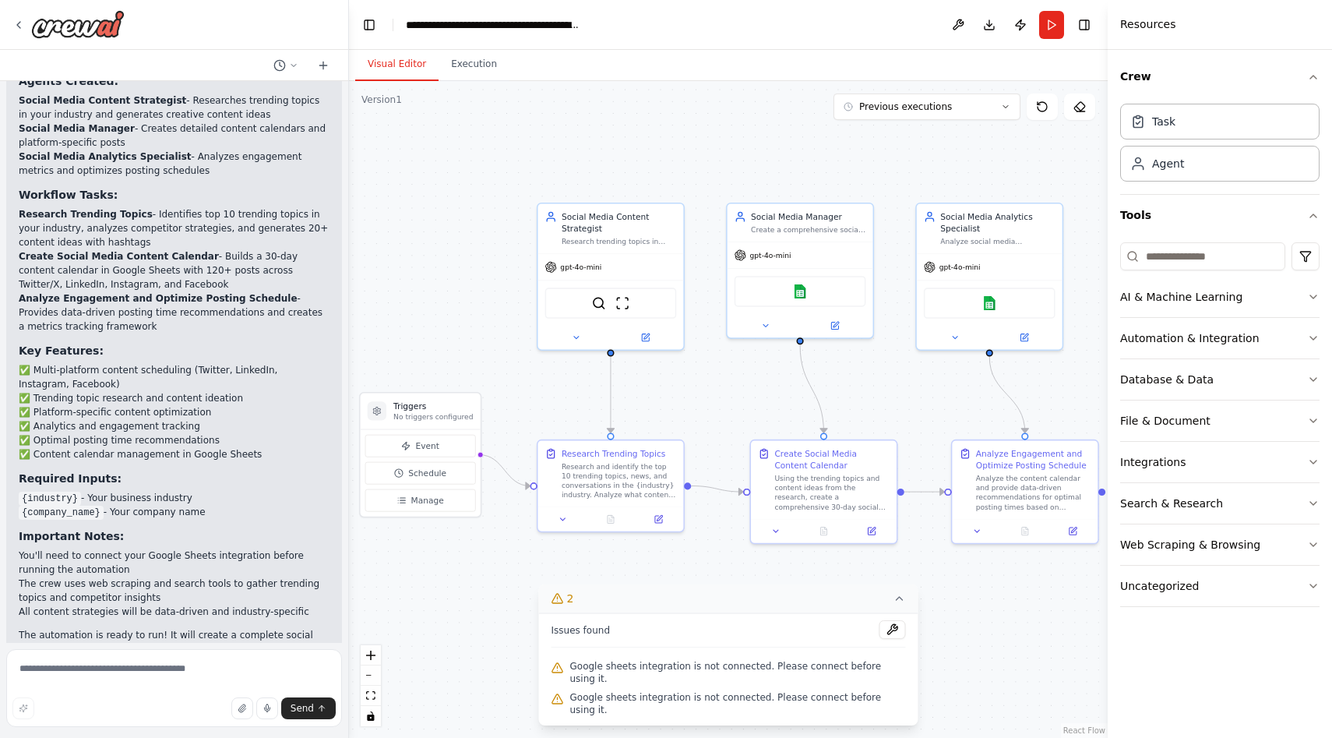
click at [713, 557] on div ".deletable-edge-delete-btn { width: 20px; height: 20px; border: 0px solid #ffff…" at bounding box center [728, 409] width 759 height 657
click at [1161, 461] on div "Integrations" at bounding box center [1152, 462] width 65 height 16
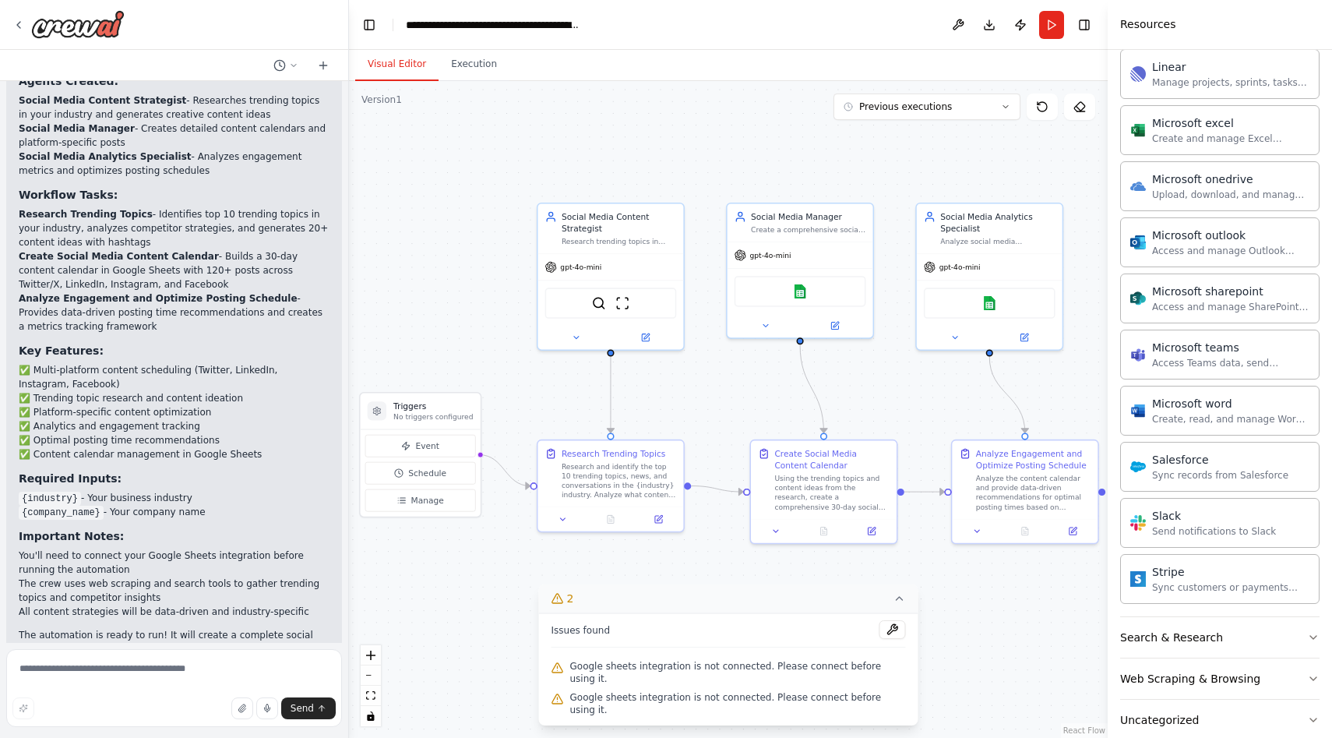
scroll to position [804, 0]
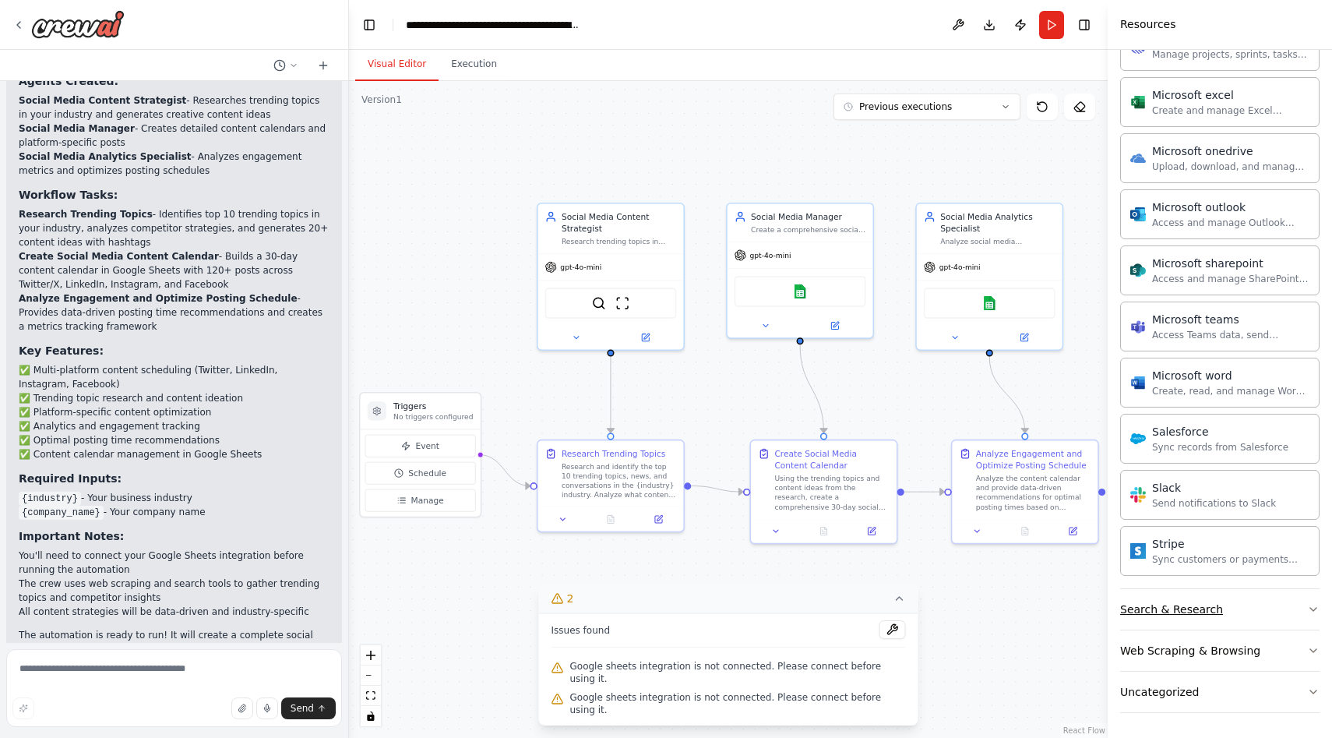
click at [1188, 609] on div "Search & Research" at bounding box center [1171, 609] width 103 height 16
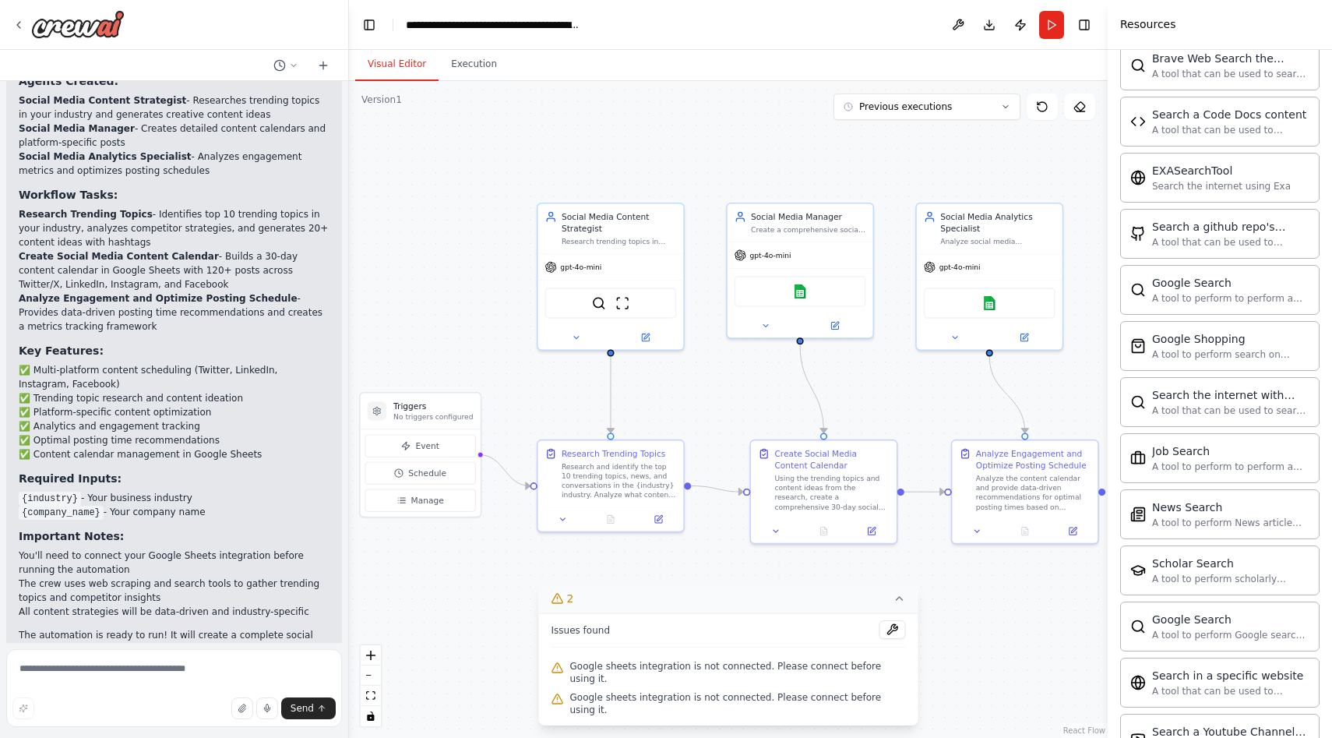
scroll to position [1602, 0]
